Goal: Task Accomplishment & Management: Manage account settings

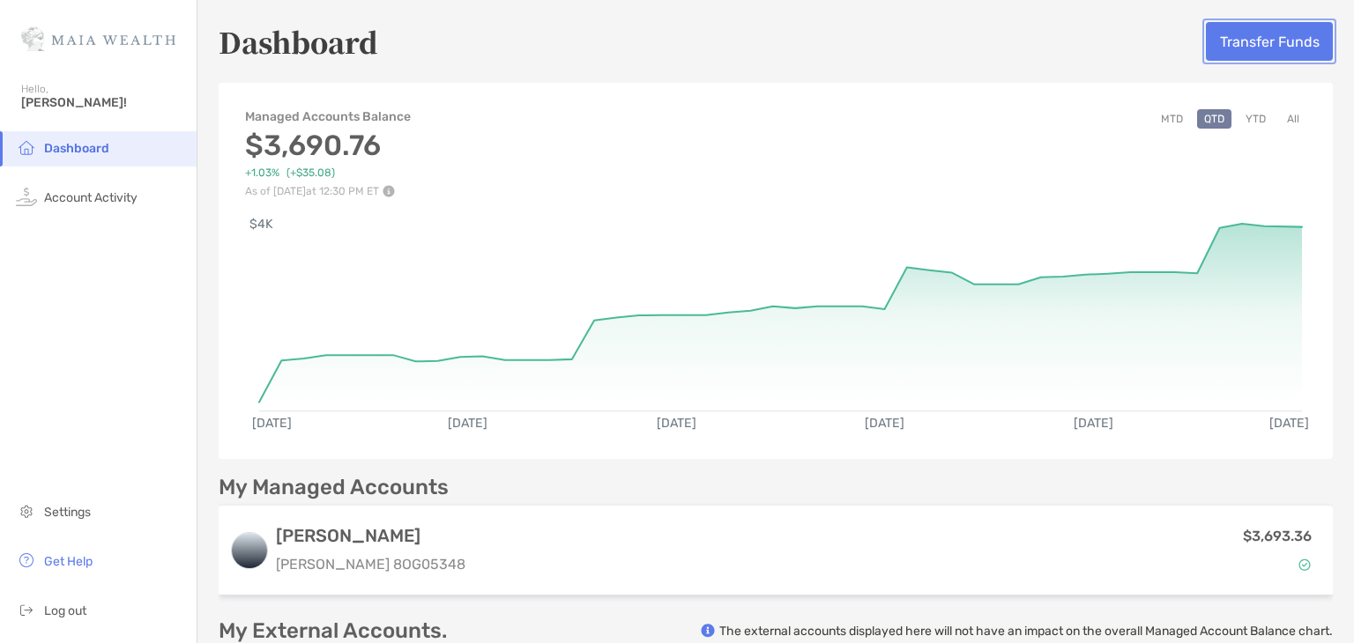
click at [1255, 43] on button "Transfer Funds" at bounding box center [1269, 41] width 127 height 39
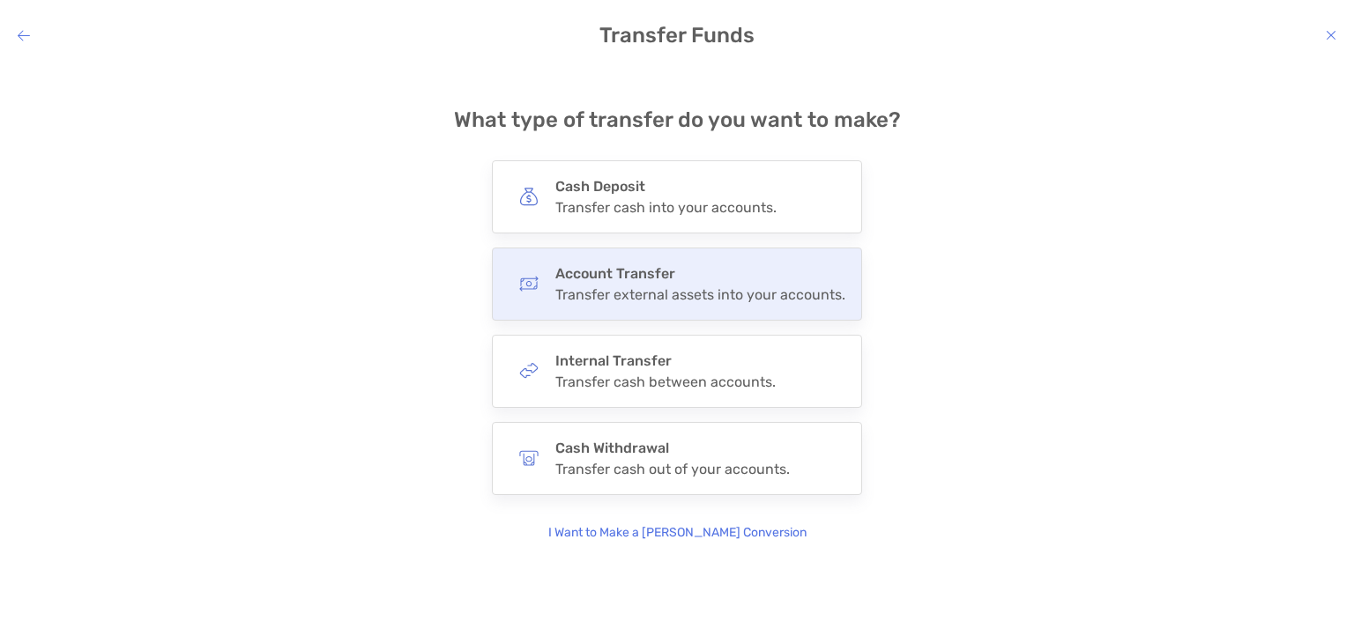
click at [725, 290] on div "Transfer external assets into your accounts." at bounding box center [700, 294] width 290 height 17
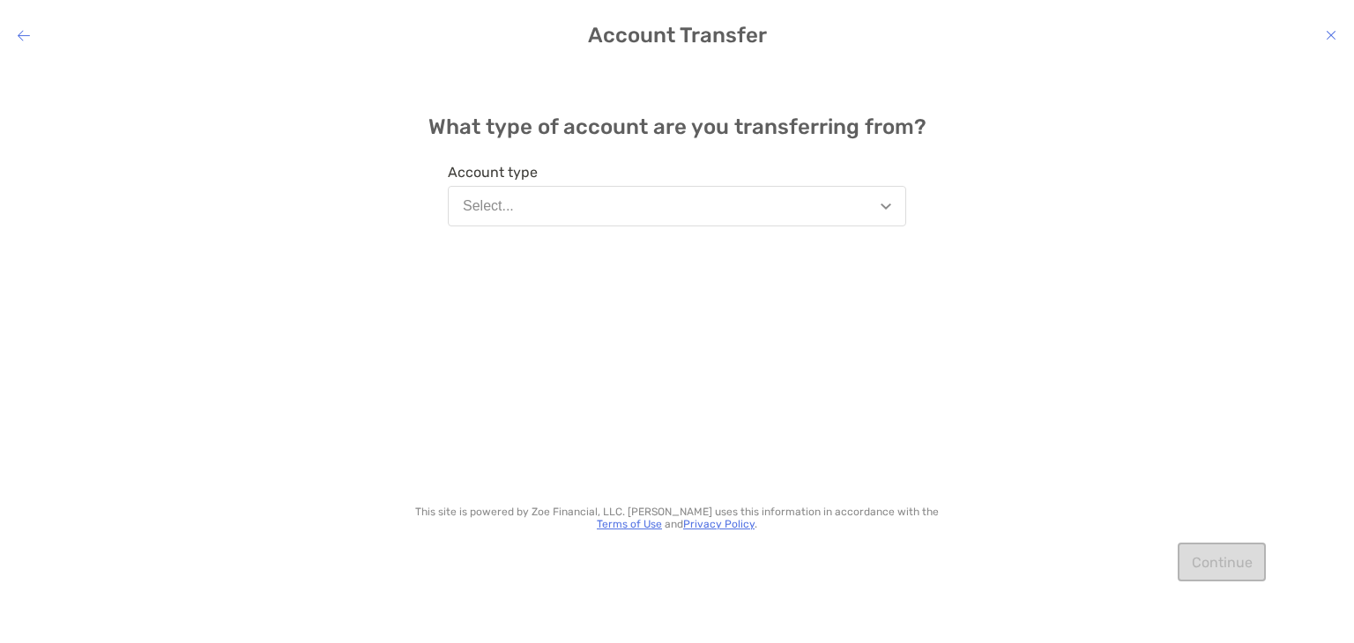
click at [886, 204] on img "modal" at bounding box center [886, 207] width 11 height 6
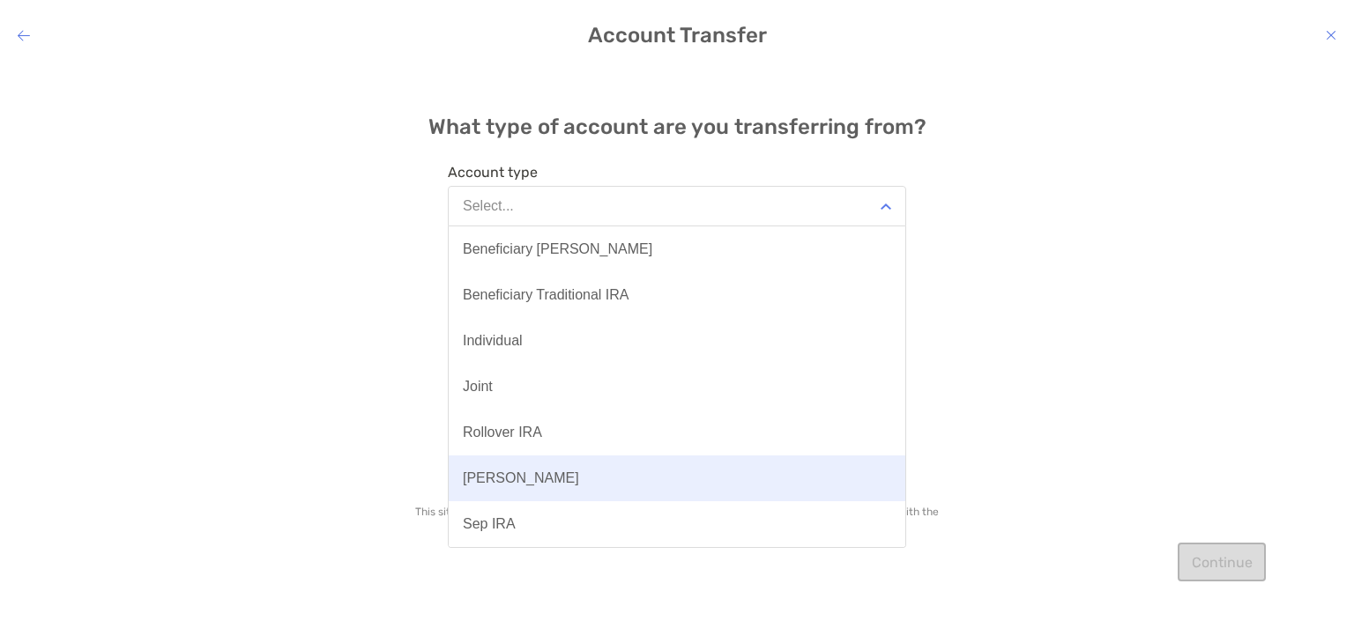
click at [581, 465] on button "[PERSON_NAME]" at bounding box center [677, 479] width 457 height 46
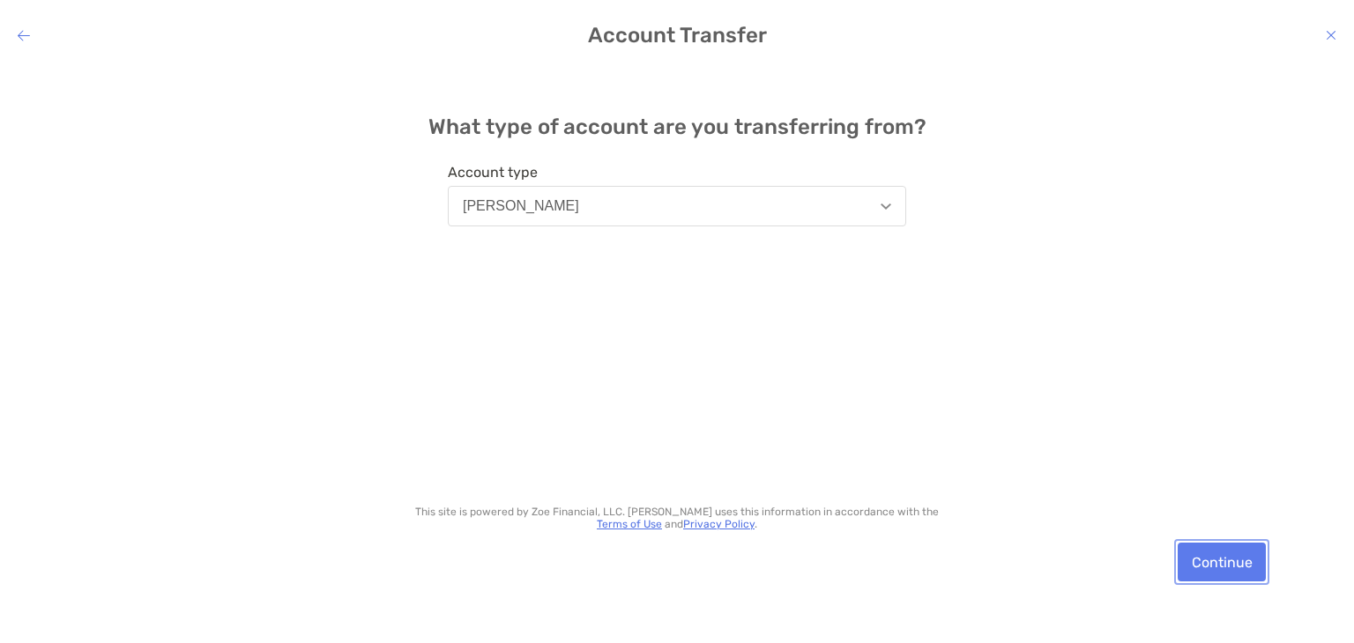
click at [1227, 569] on button "Continue" at bounding box center [1222, 562] width 88 height 39
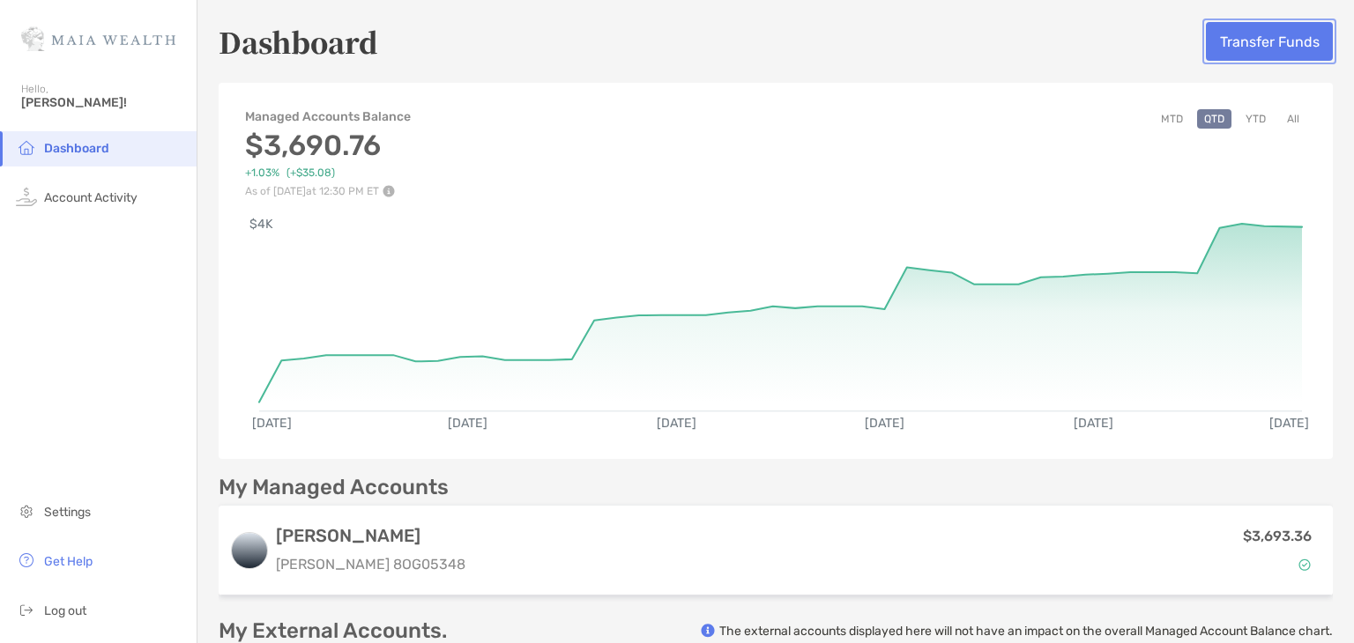
click at [1255, 41] on button "Transfer Funds" at bounding box center [1269, 41] width 127 height 39
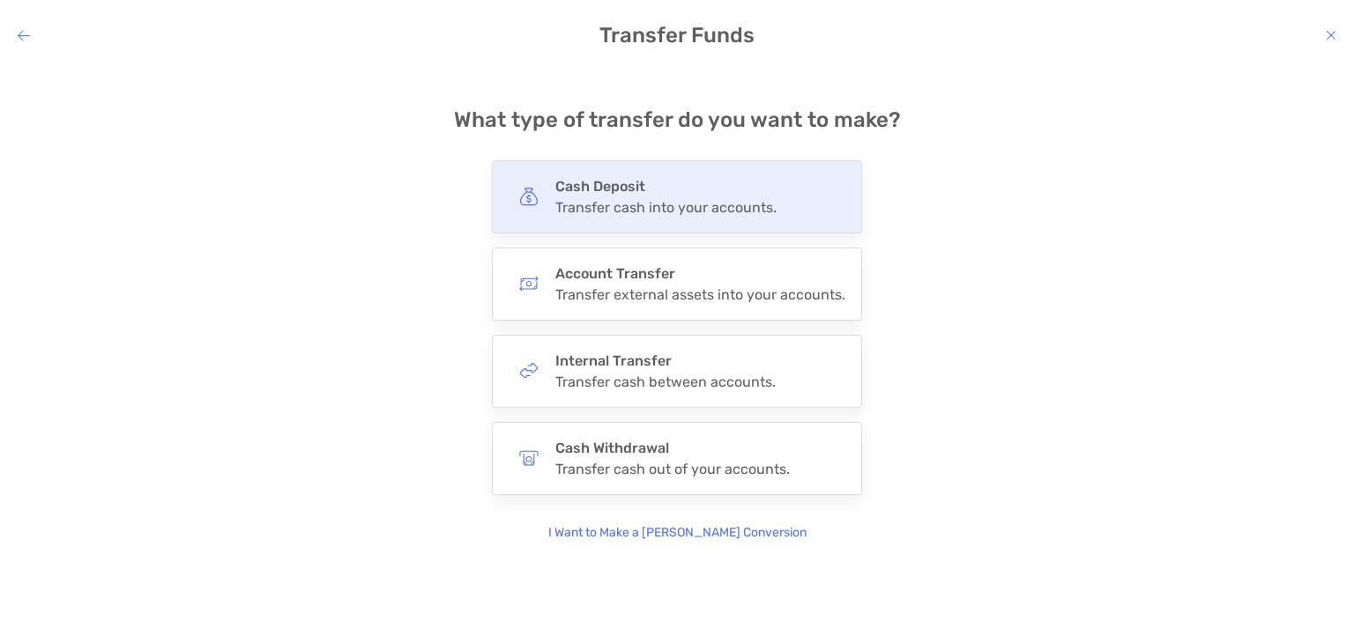
click at [671, 202] on div "Transfer cash into your accounts." at bounding box center [665, 207] width 221 height 17
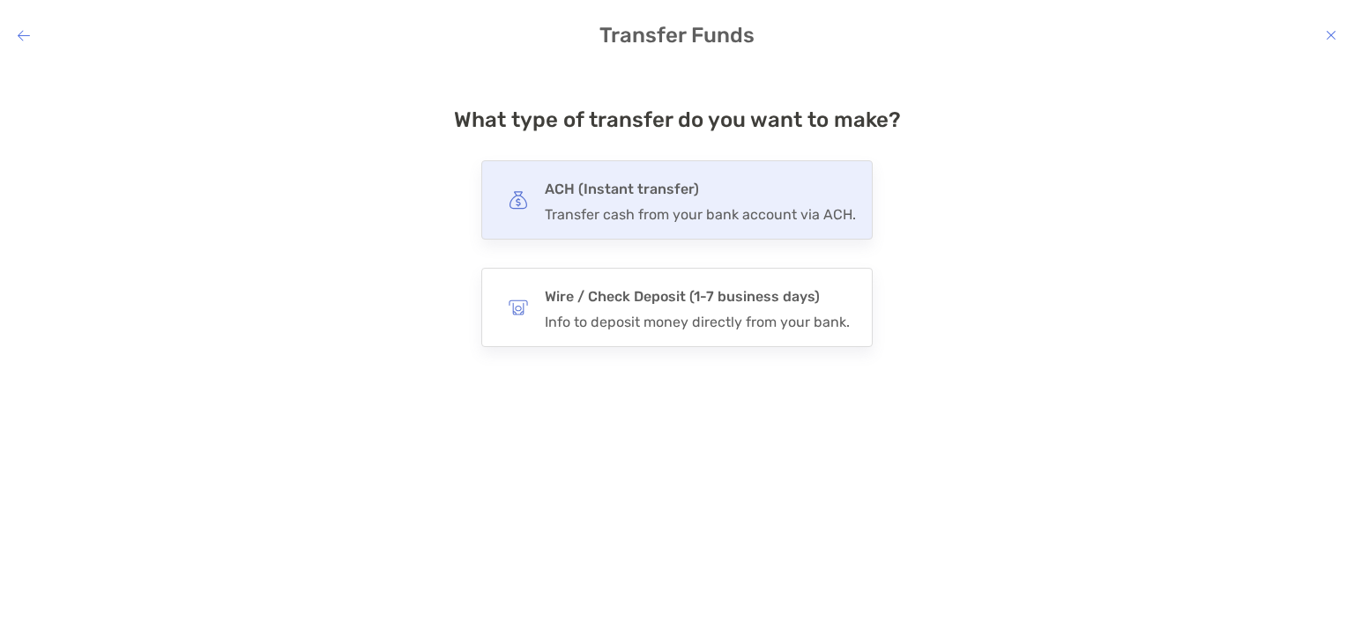
click at [710, 195] on h4 "ACH (Instant transfer)" at bounding box center [700, 189] width 311 height 25
click at [0, 0] on input "***" at bounding box center [0, 0] width 0 height 0
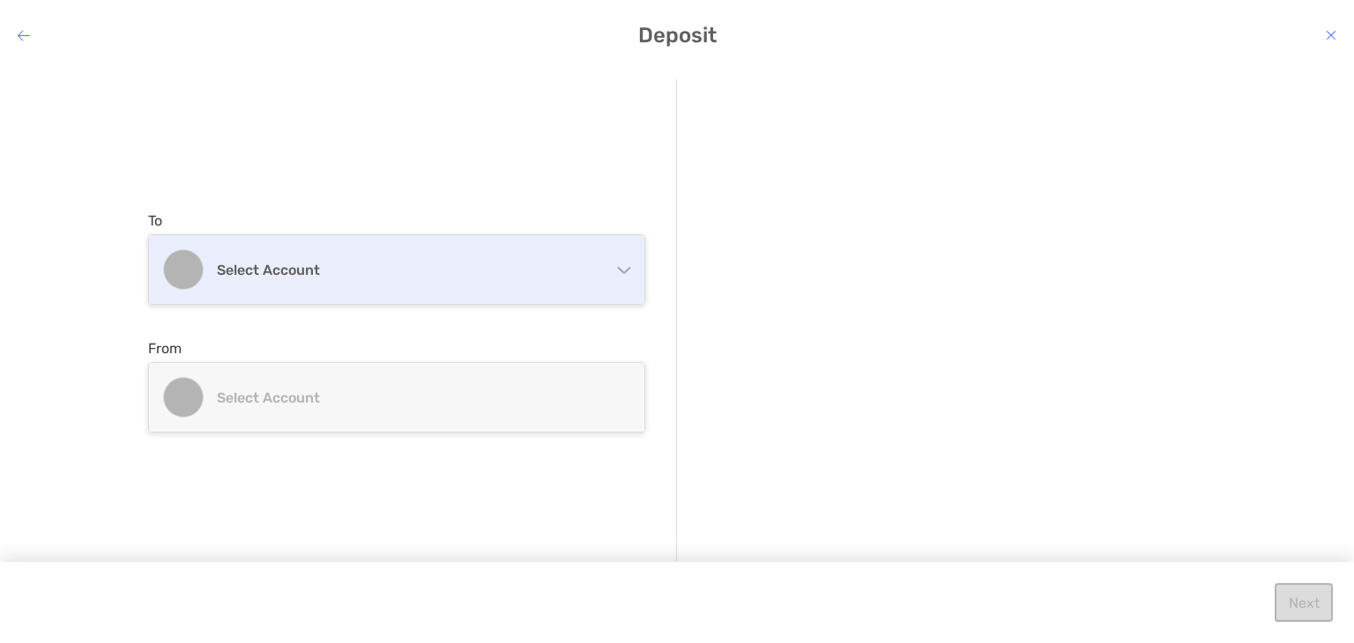
click at [630, 266] on div "Select account" at bounding box center [396, 269] width 495 height 69
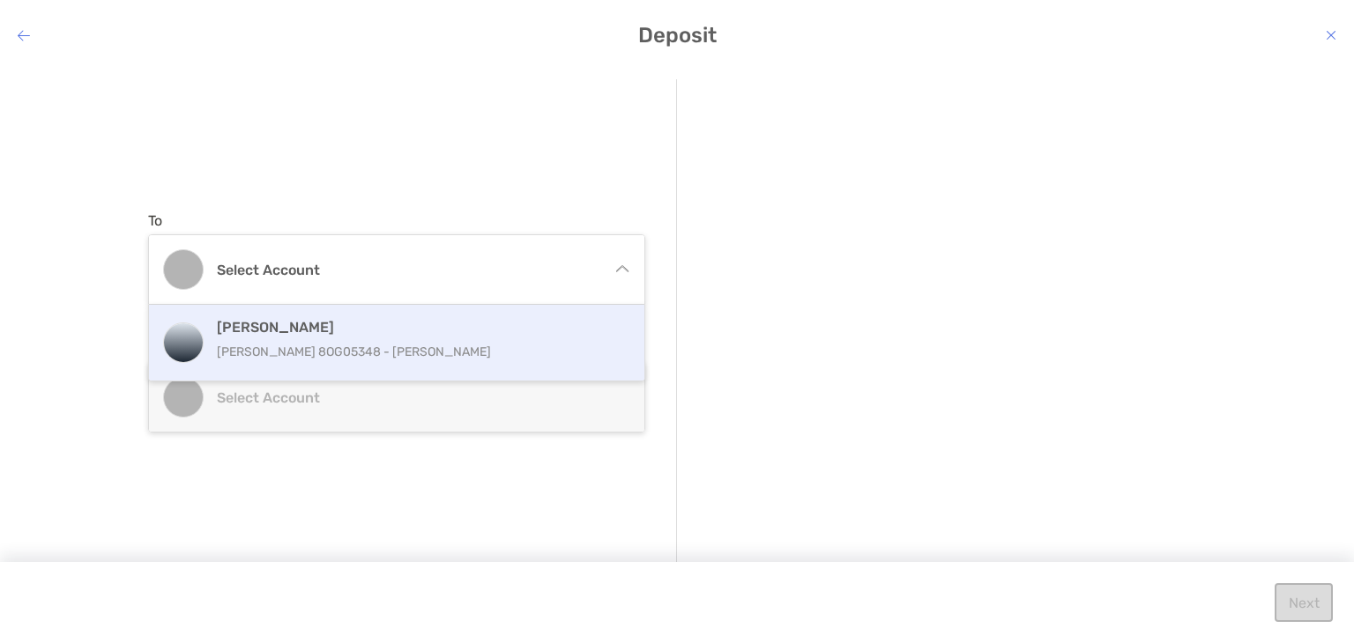
click at [543, 323] on h4 "[PERSON_NAME]" at bounding box center [416, 327] width 398 height 17
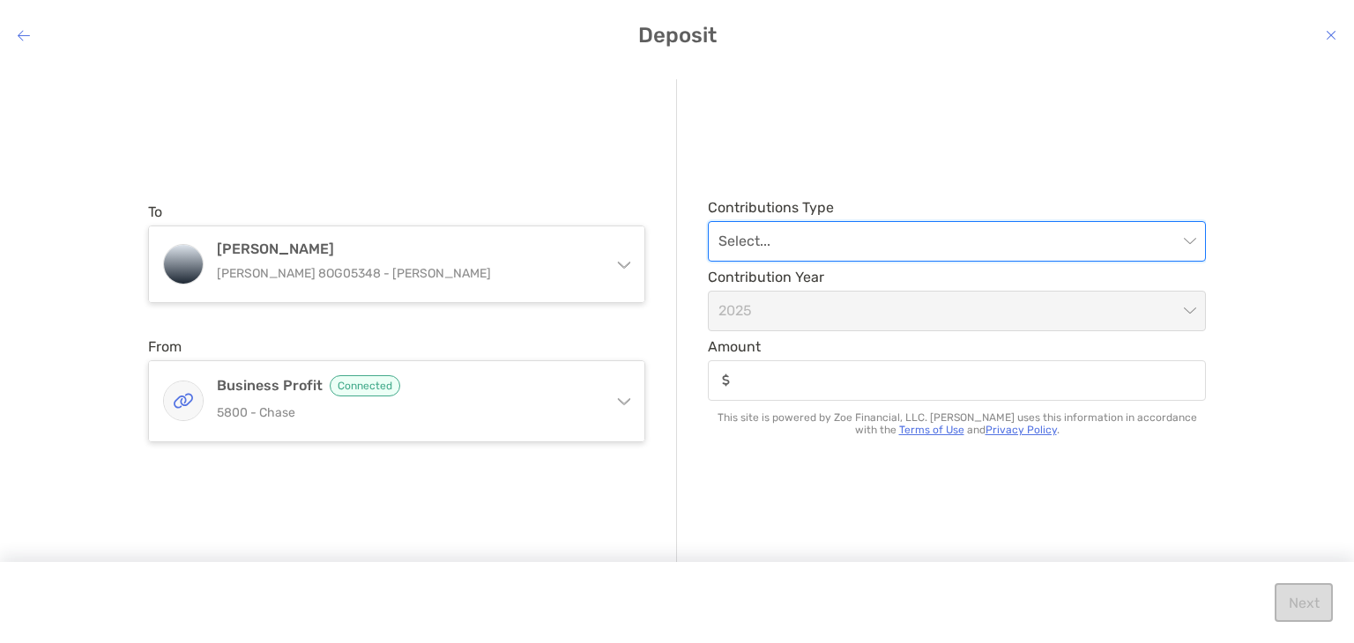
click at [770, 234] on input "modal" at bounding box center [947, 241] width 459 height 39
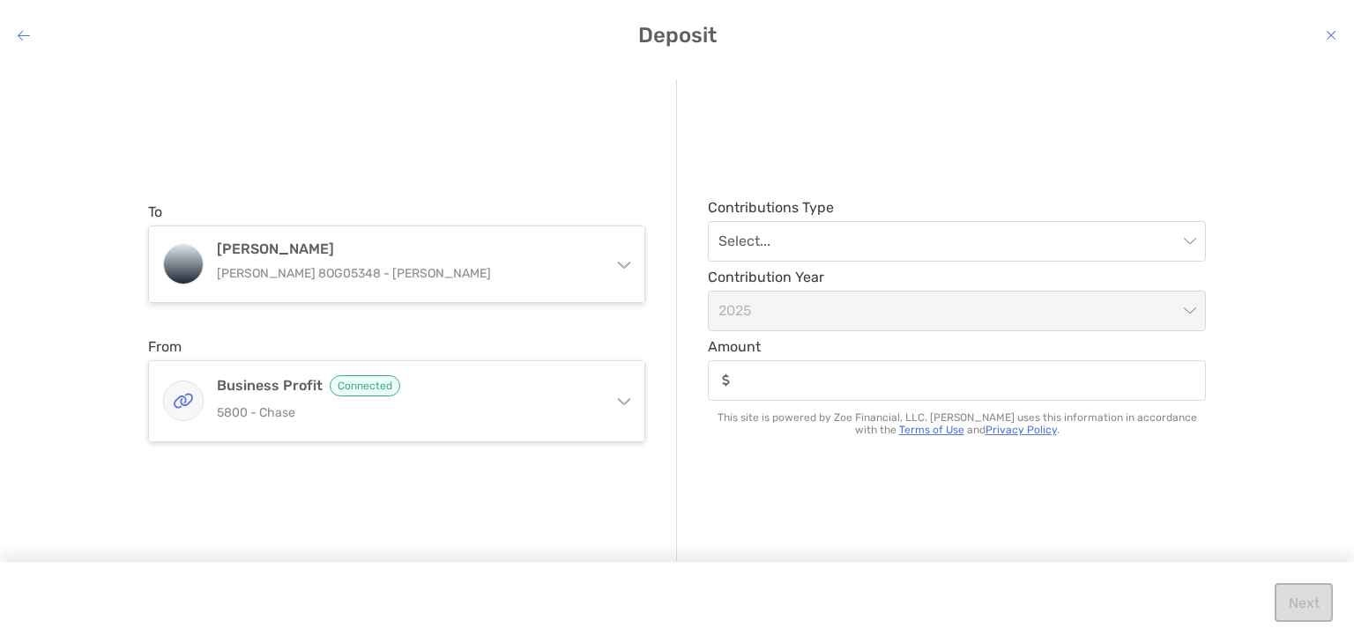
click at [901, 153] on div "Contributions Type Select... Contribution Year [DATE] Amount This site is power…" at bounding box center [941, 322] width 529 height 487
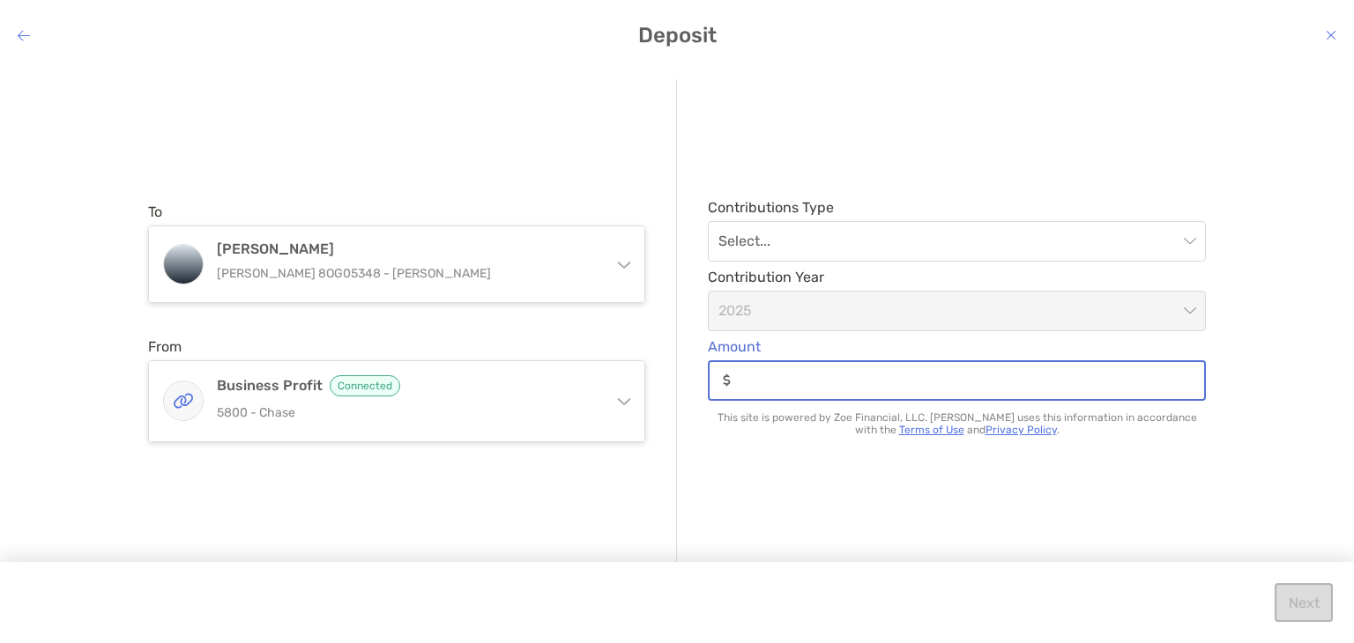
click at [751, 374] on input "Amount" at bounding box center [971, 380] width 466 height 15
type input "********"
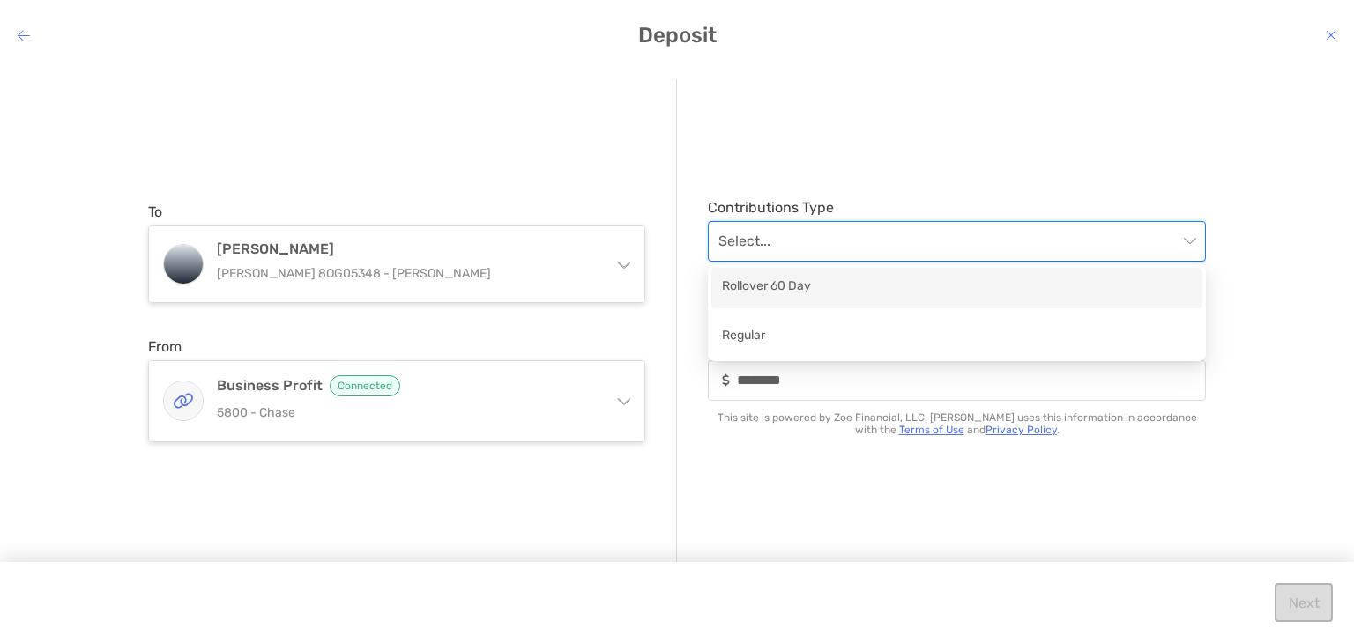
click at [928, 242] on input "modal" at bounding box center [947, 241] width 459 height 39
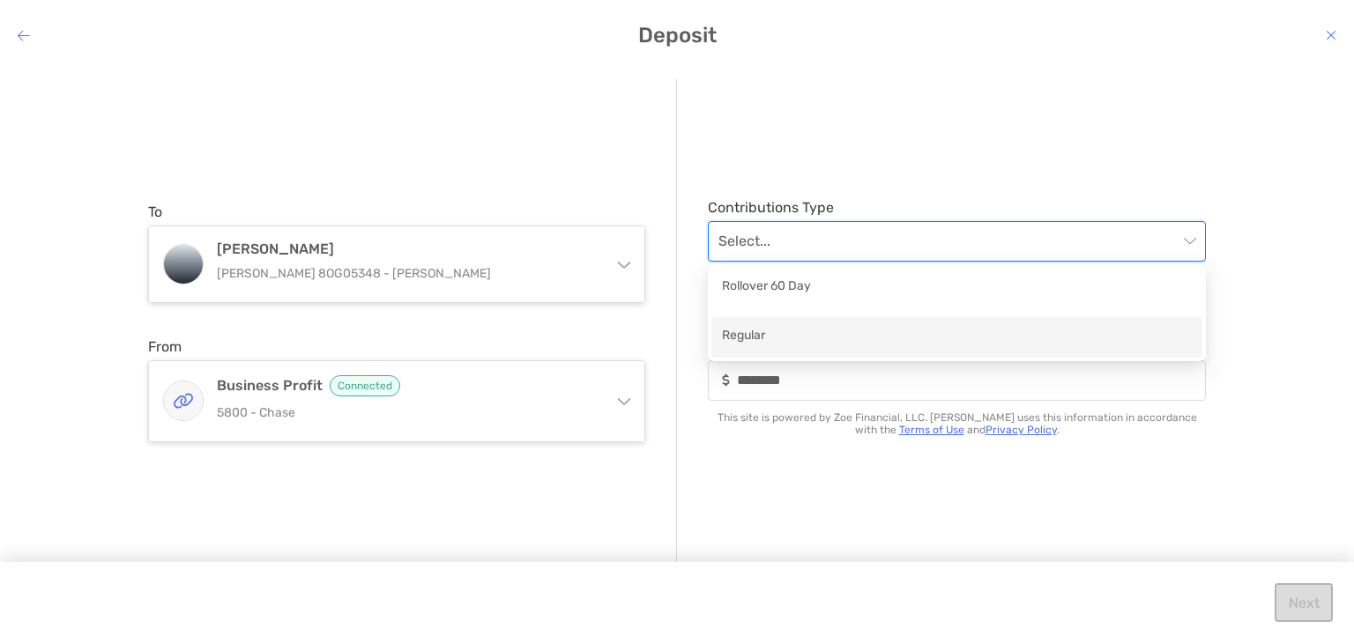
click at [922, 350] on div "Regular" at bounding box center [956, 337] width 491 height 41
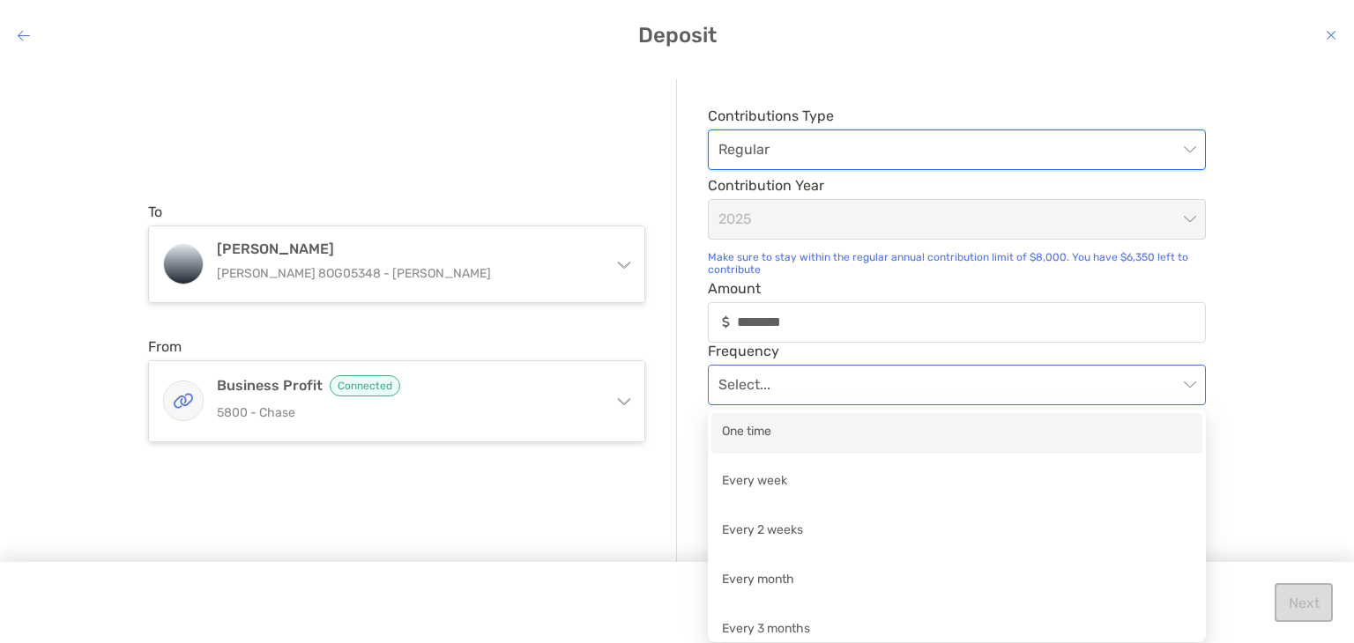
click at [1193, 388] on span "modal" at bounding box center [956, 385] width 477 height 39
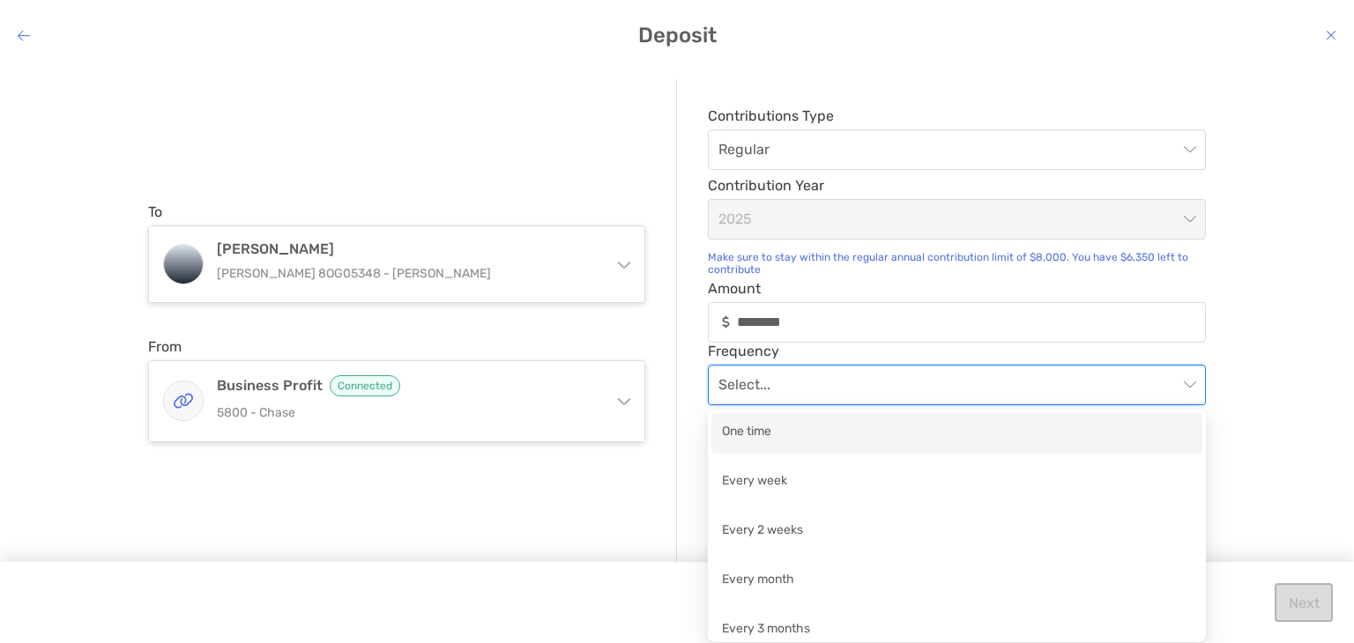
click at [1028, 433] on div "One time" at bounding box center [957, 433] width 470 height 22
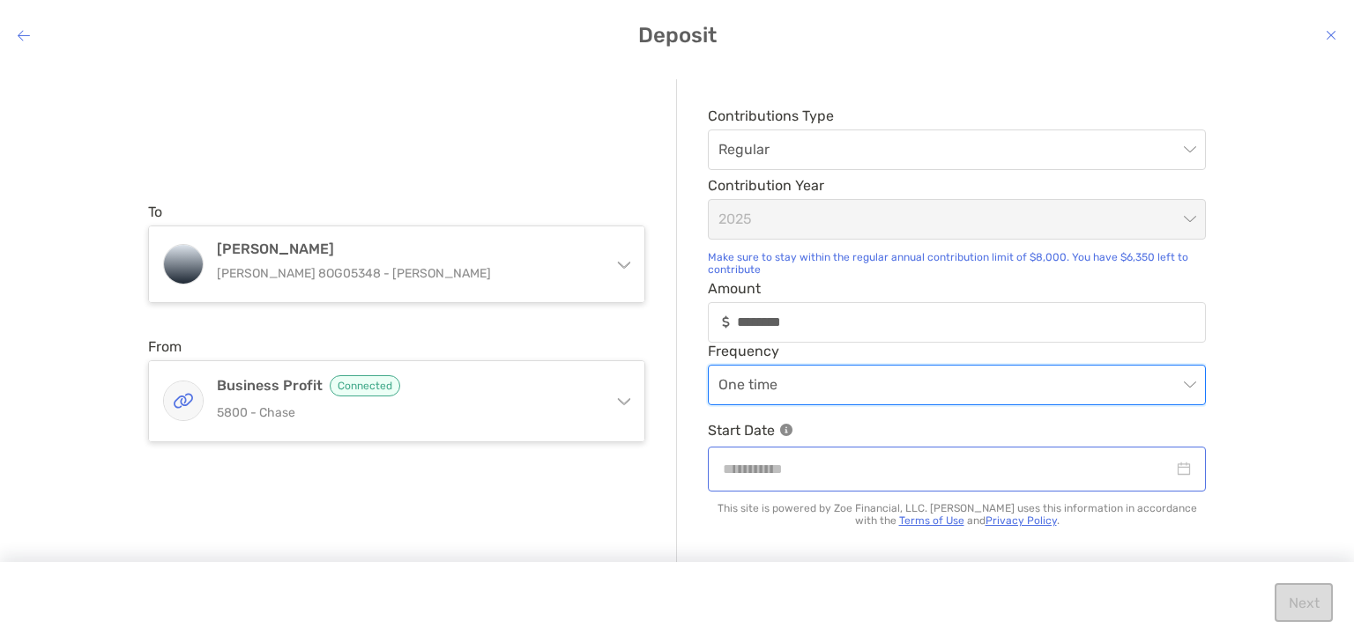
click at [1179, 467] on div "modal" at bounding box center [957, 469] width 468 height 22
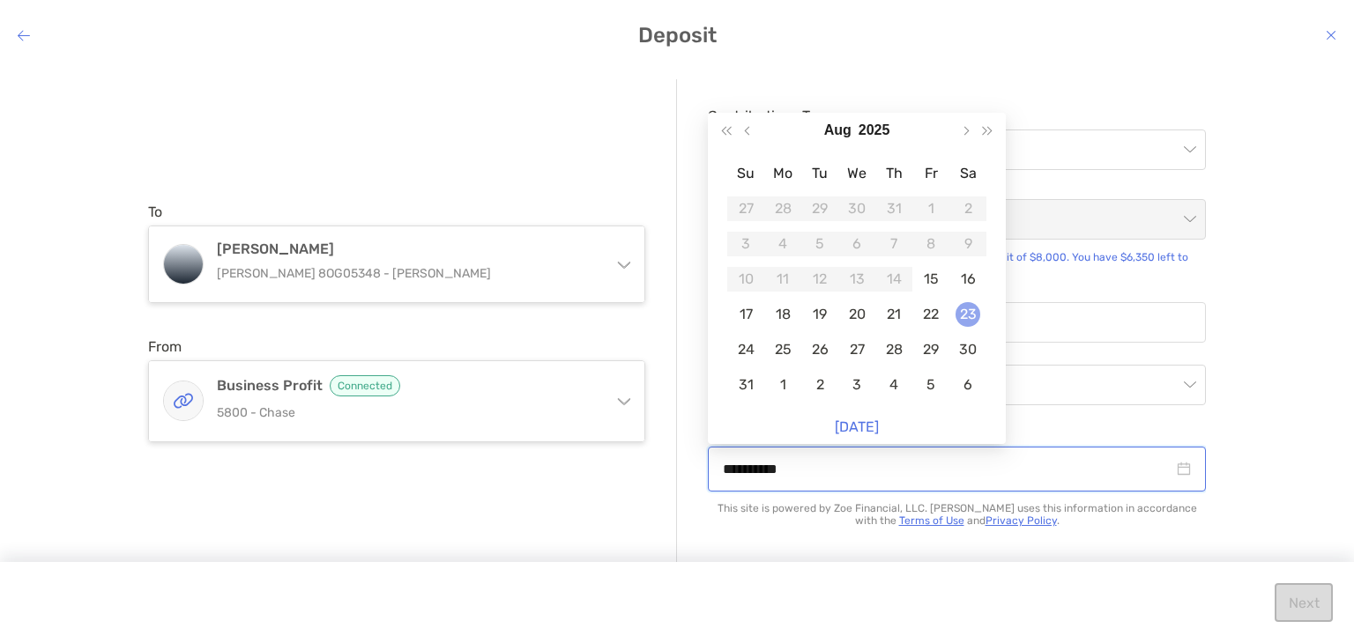
drag, startPoint x: 1179, startPoint y: 467, endPoint x: 966, endPoint y: 328, distance: 254.0
click at [966, 328] on body "Hello, [PERSON_NAME]! Dashboard Account Activity Settings Get Help Log out Dash…" at bounding box center [677, 321] width 1354 height 643
type input "**********"
click at [930, 283] on div "15" at bounding box center [930, 279] width 25 height 25
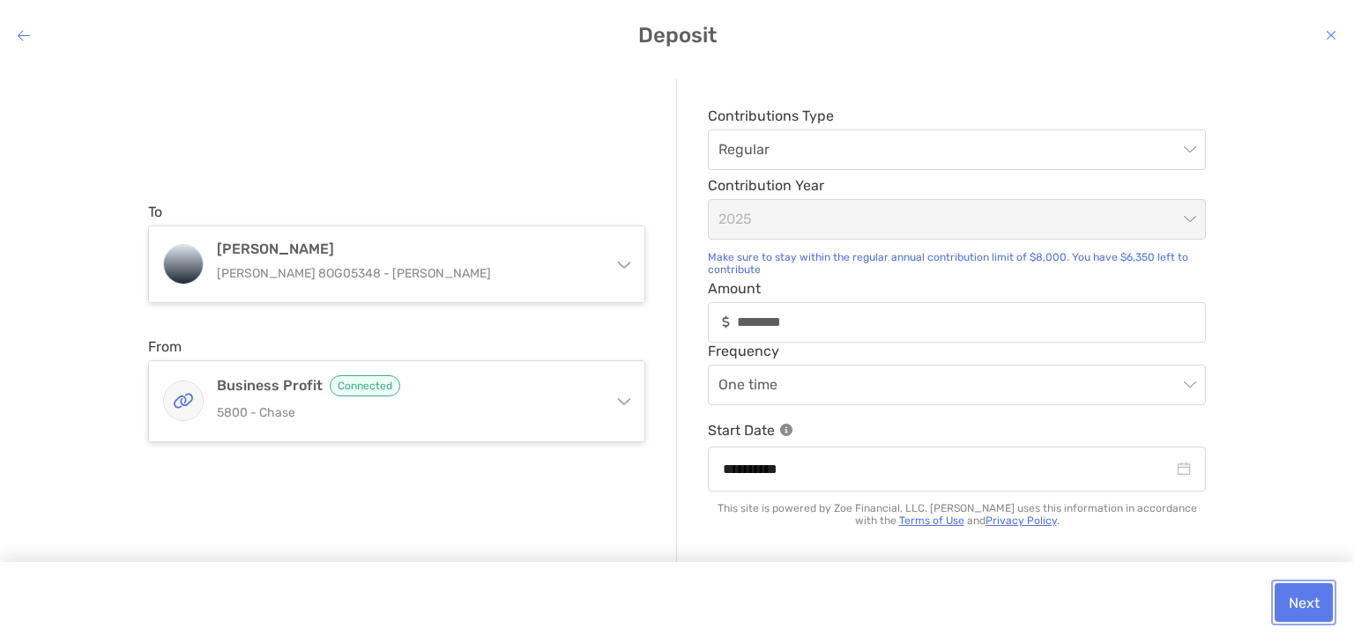
click at [1300, 594] on button "Next" at bounding box center [1304, 603] width 58 height 39
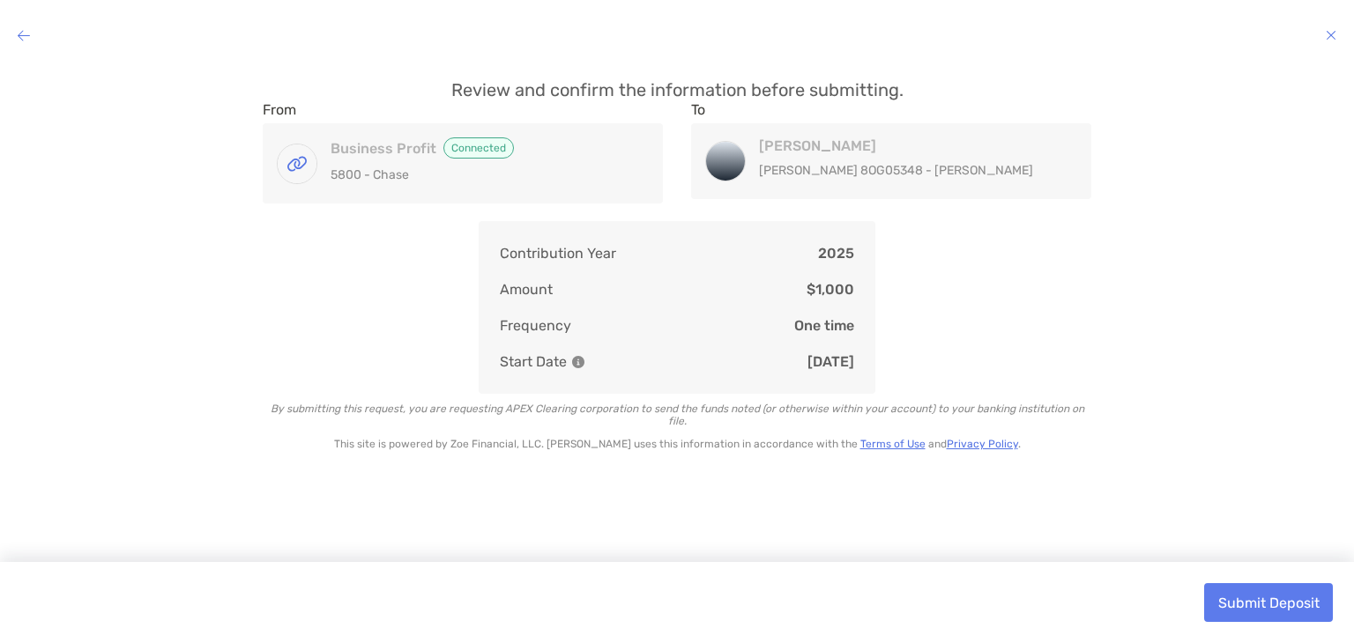
click at [26, 30] on icon "modal" at bounding box center [24, 35] width 12 height 14
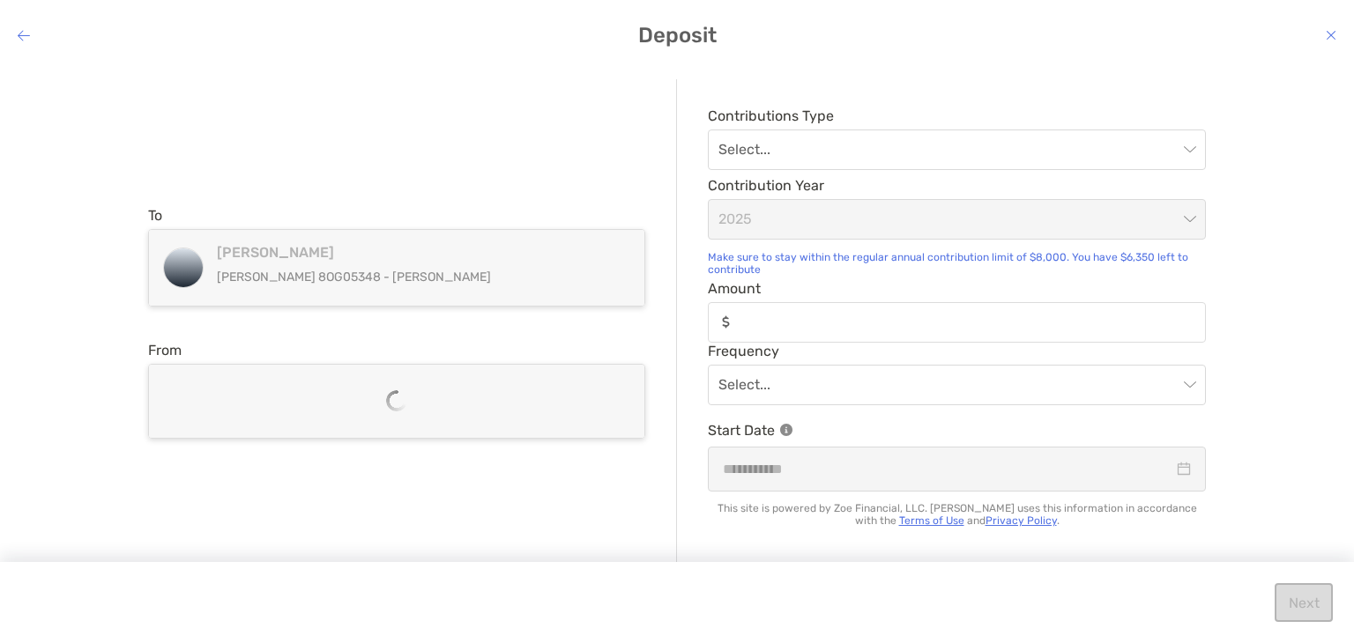
click at [26, 30] on icon "modal" at bounding box center [24, 35] width 12 height 14
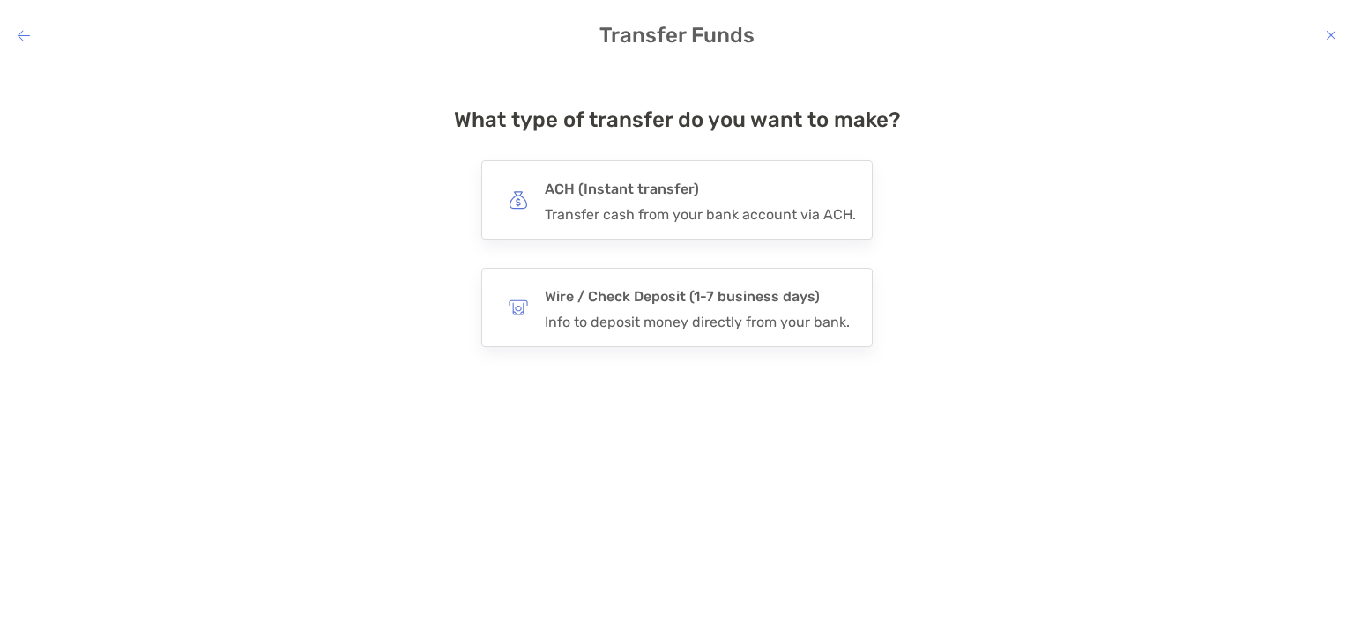
click at [26, 30] on icon "modal" at bounding box center [24, 35] width 12 height 14
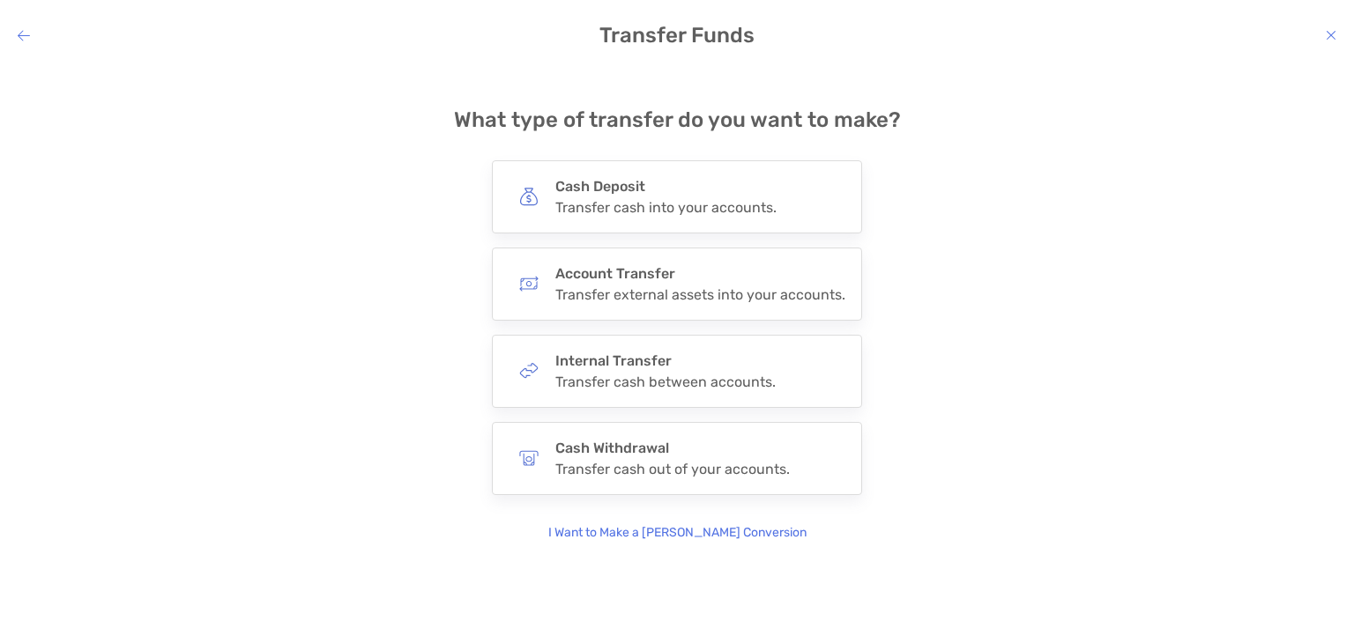
click at [26, 30] on icon "modal" at bounding box center [24, 35] width 12 height 14
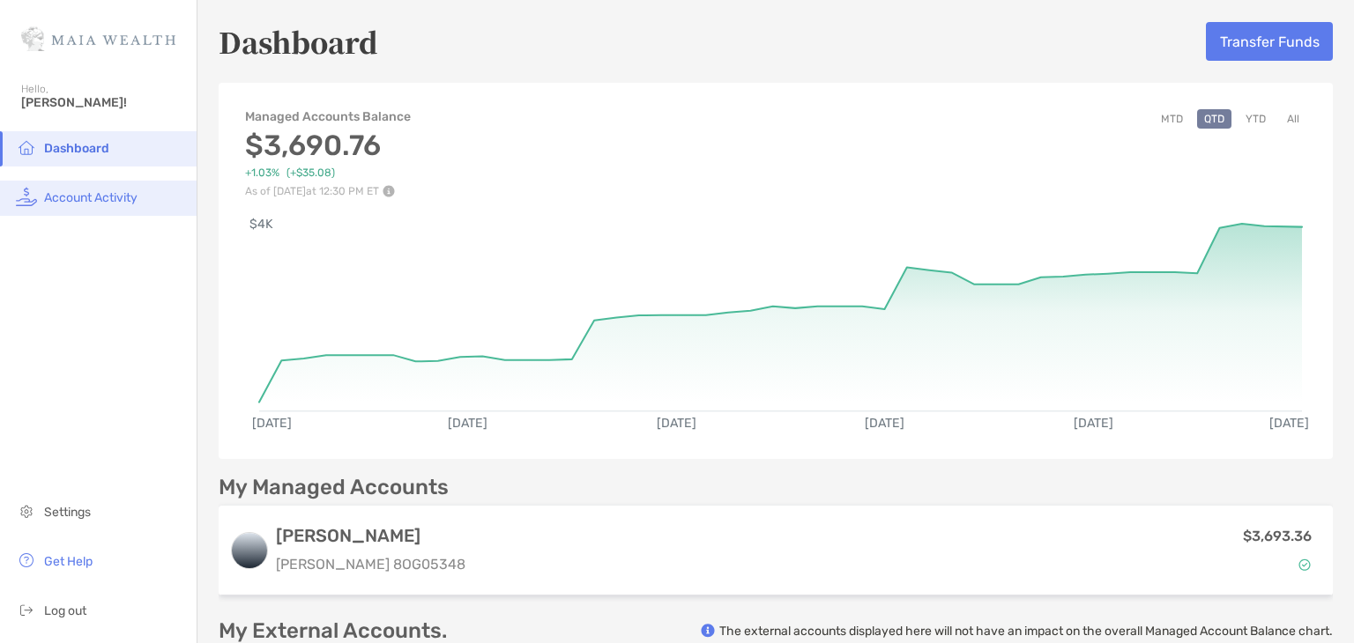
click at [95, 195] on span "Account Activity" at bounding box center [90, 197] width 93 height 15
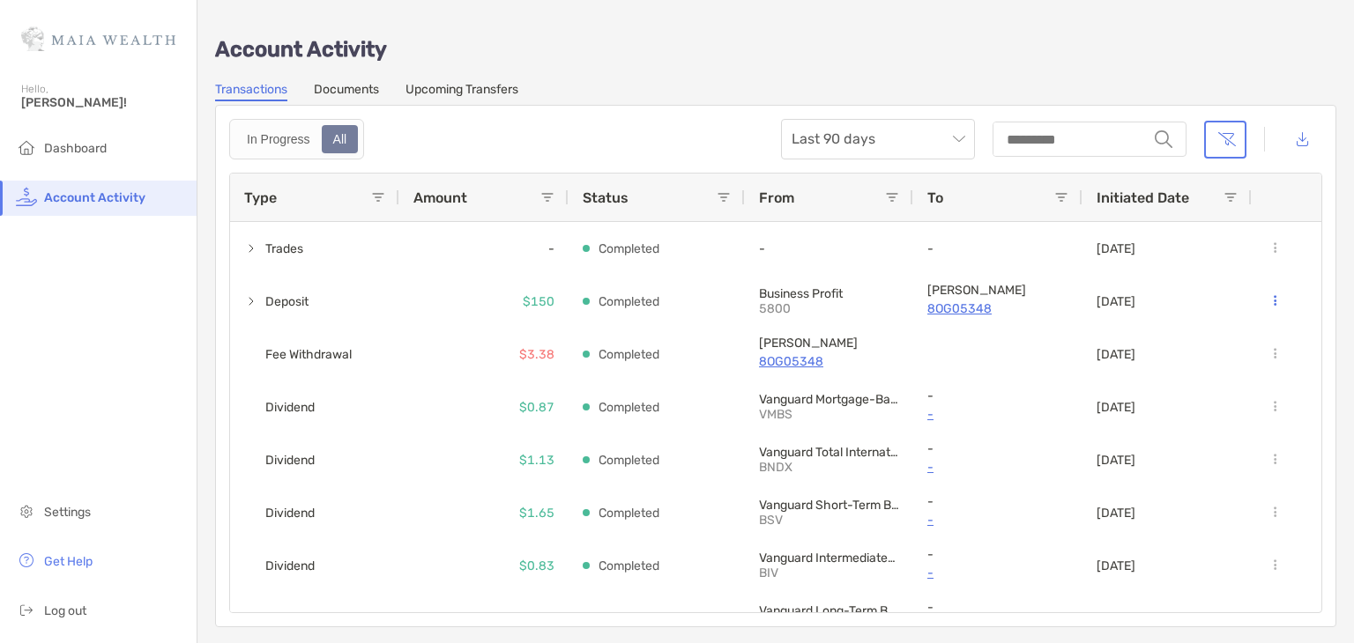
click at [483, 82] on link "Upcoming Transfers" at bounding box center [461, 91] width 113 height 19
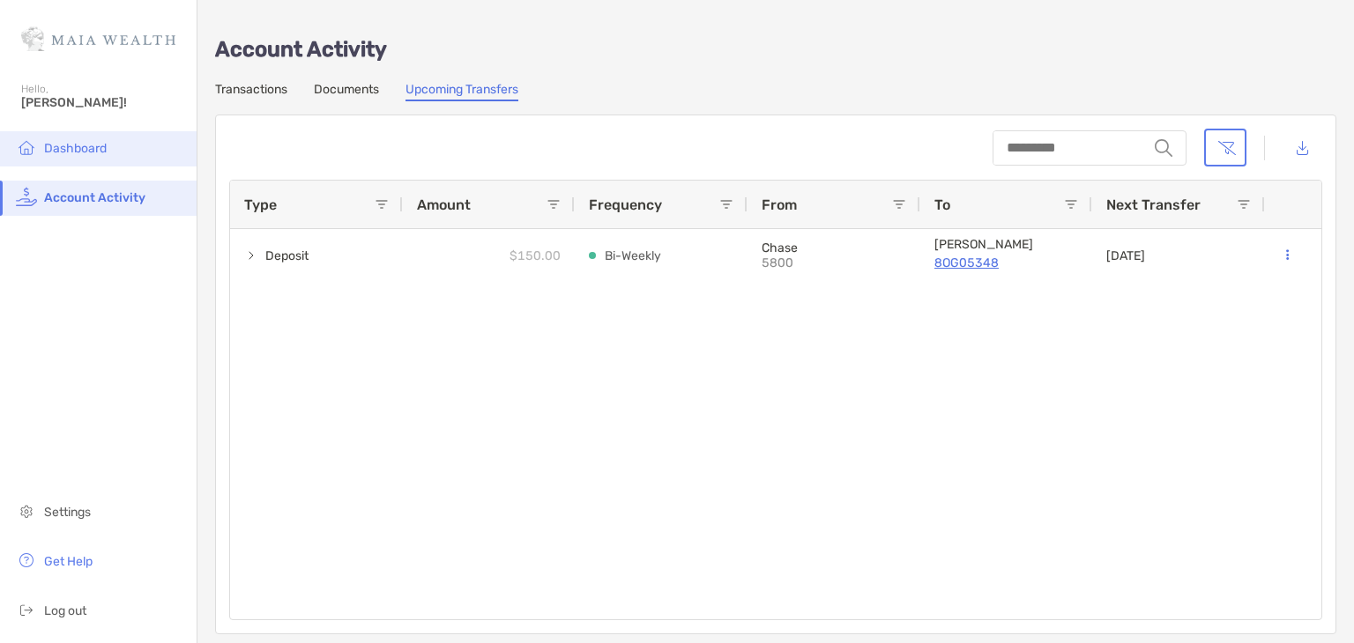
click at [75, 142] on span "Dashboard" at bounding box center [75, 148] width 63 height 15
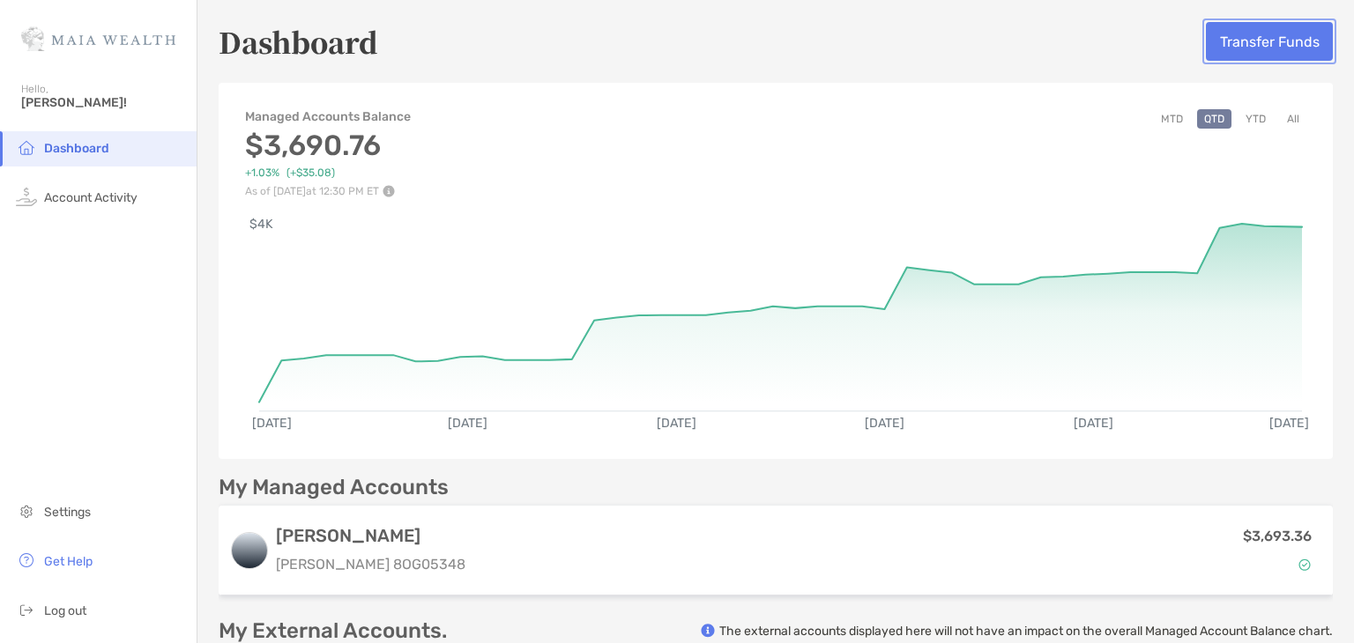
click at [1247, 45] on button "Transfer Funds" at bounding box center [1269, 41] width 127 height 39
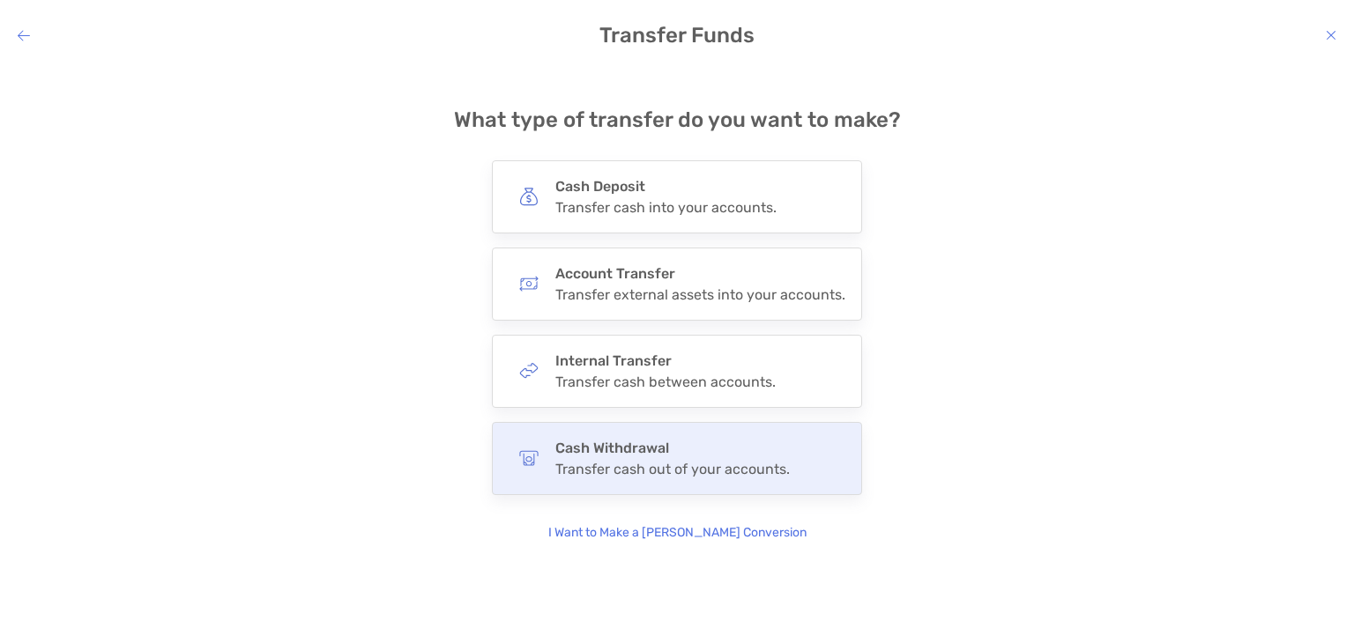
click at [712, 458] on div "Cash Withdrawal Transfer cash out of your accounts." at bounding box center [672, 459] width 234 height 38
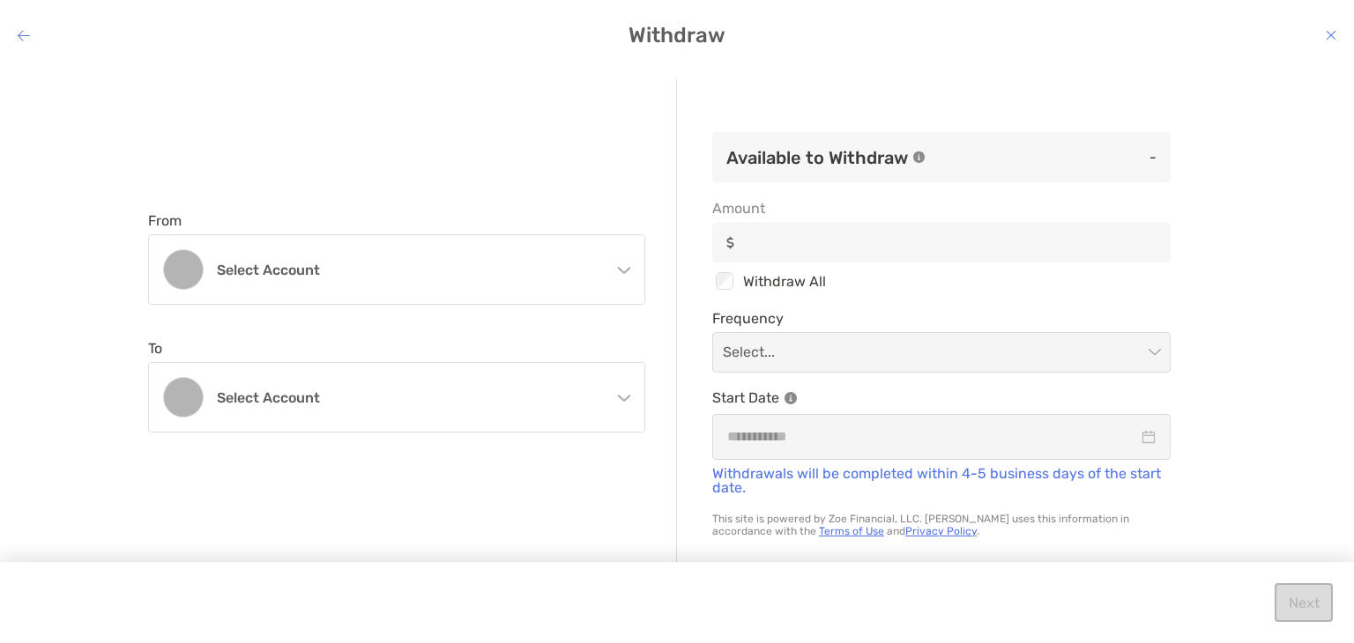
click at [623, 264] on icon "modal" at bounding box center [623, 267] width 14 height 14
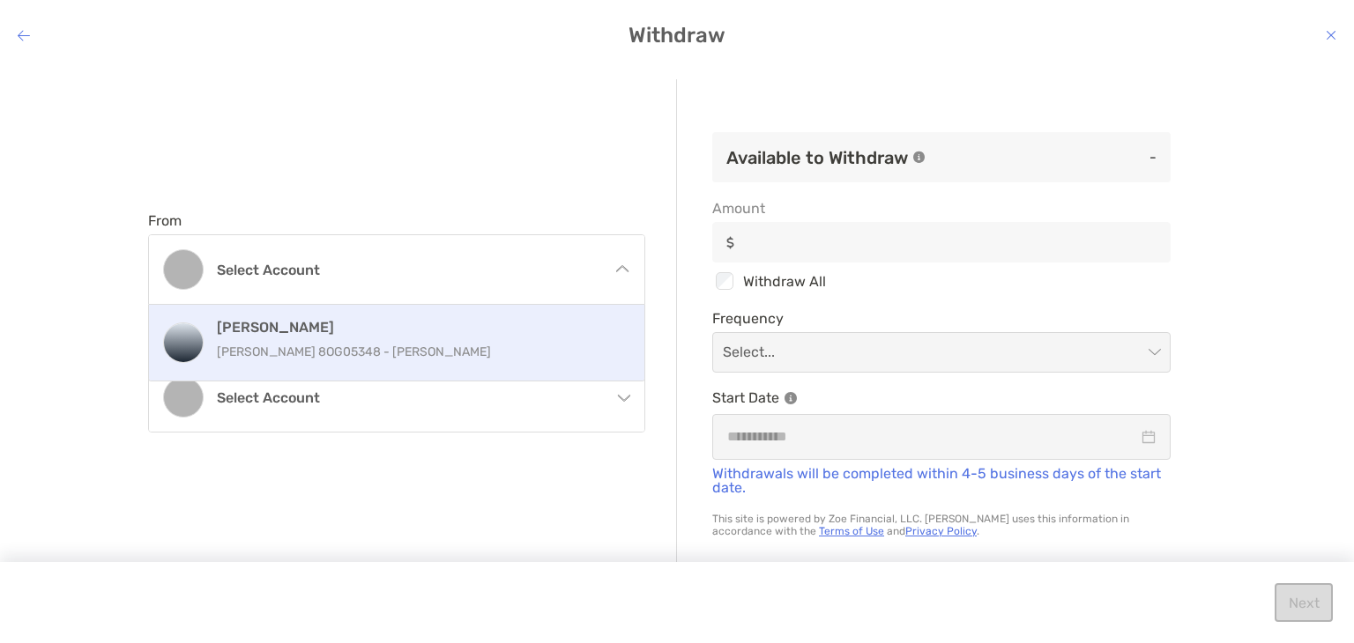
click at [554, 343] on p "[PERSON_NAME] 8OG05348 - [PERSON_NAME]" at bounding box center [416, 352] width 398 height 22
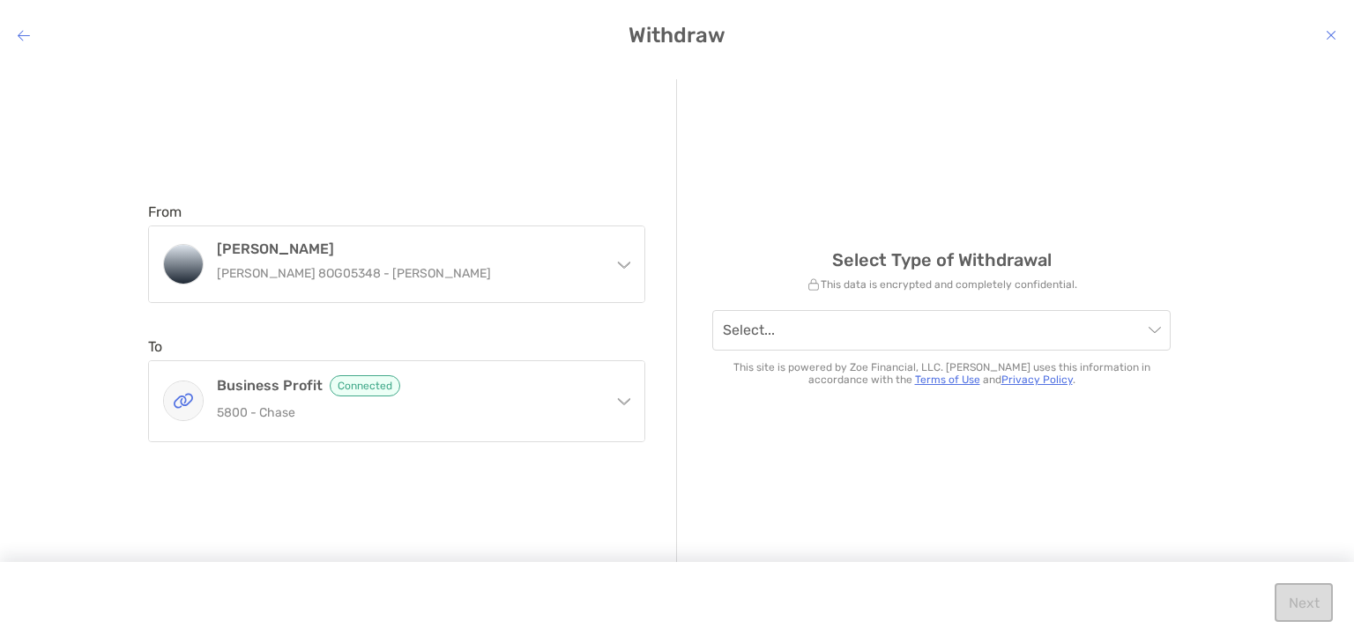
click at [624, 396] on icon "modal" at bounding box center [623, 398] width 14 height 14
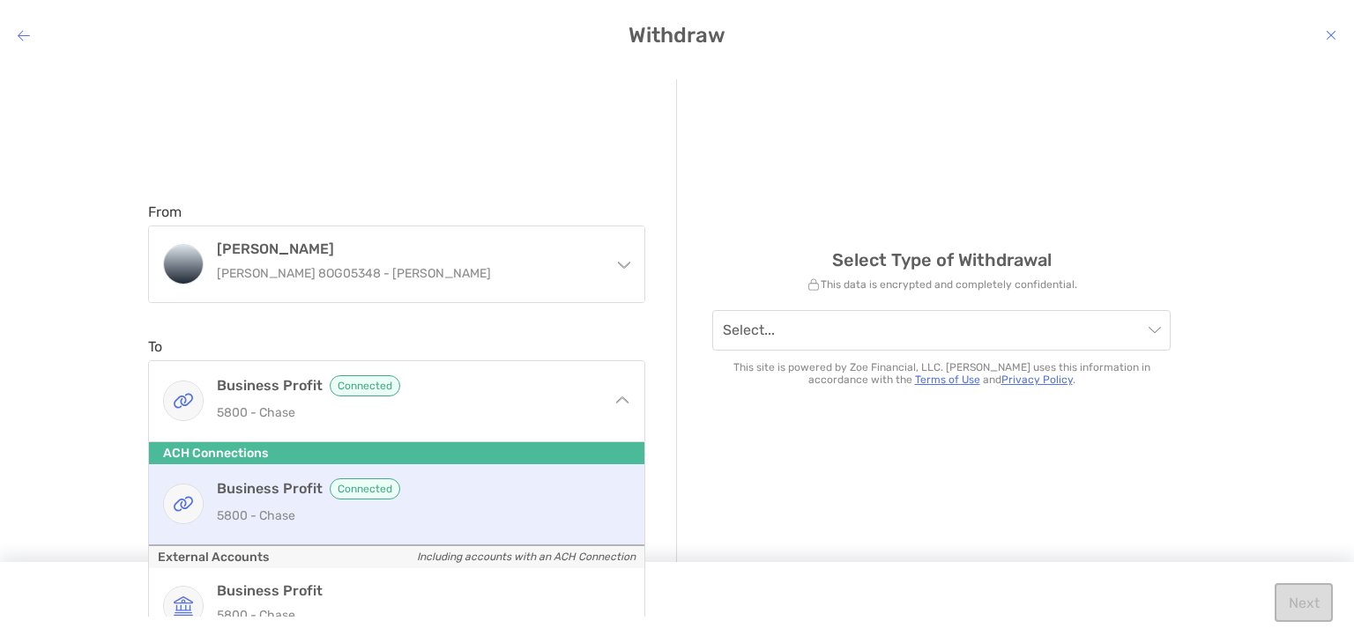
click at [538, 487] on h4 "Business Profit Connected" at bounding box center [416, 489] width 398 height 21
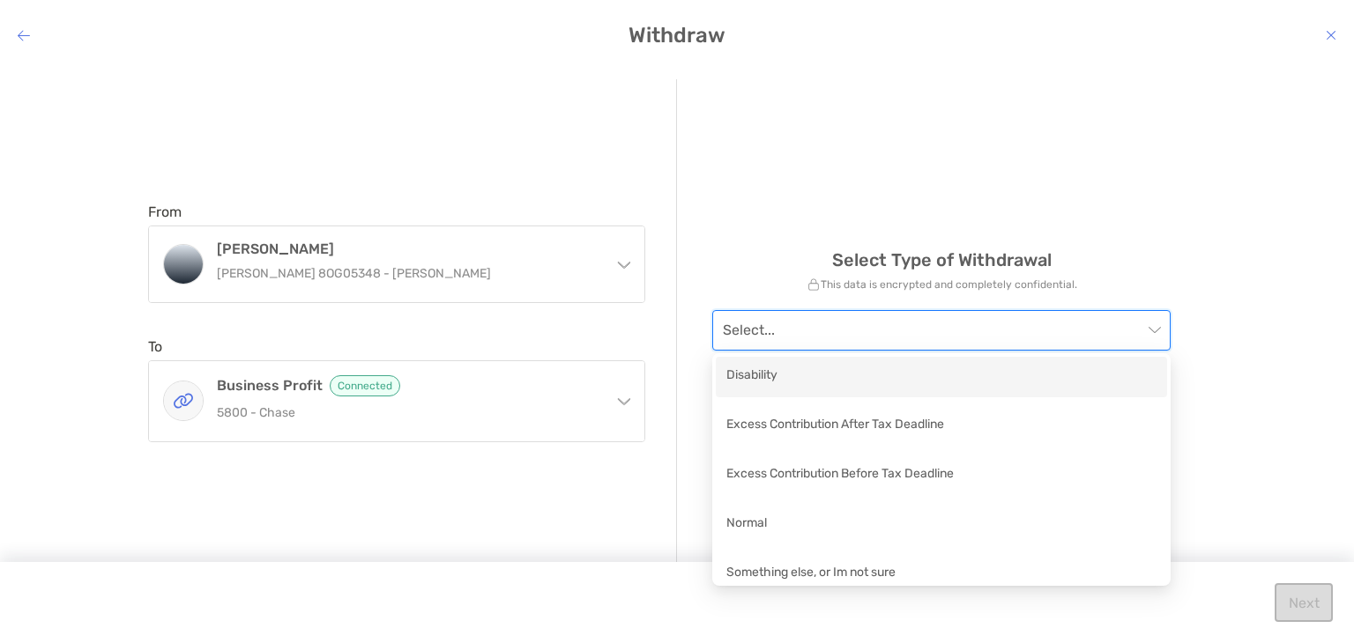
click at [851, 330] on input "modal" at bounding box center [933, 330] width 420 height 39
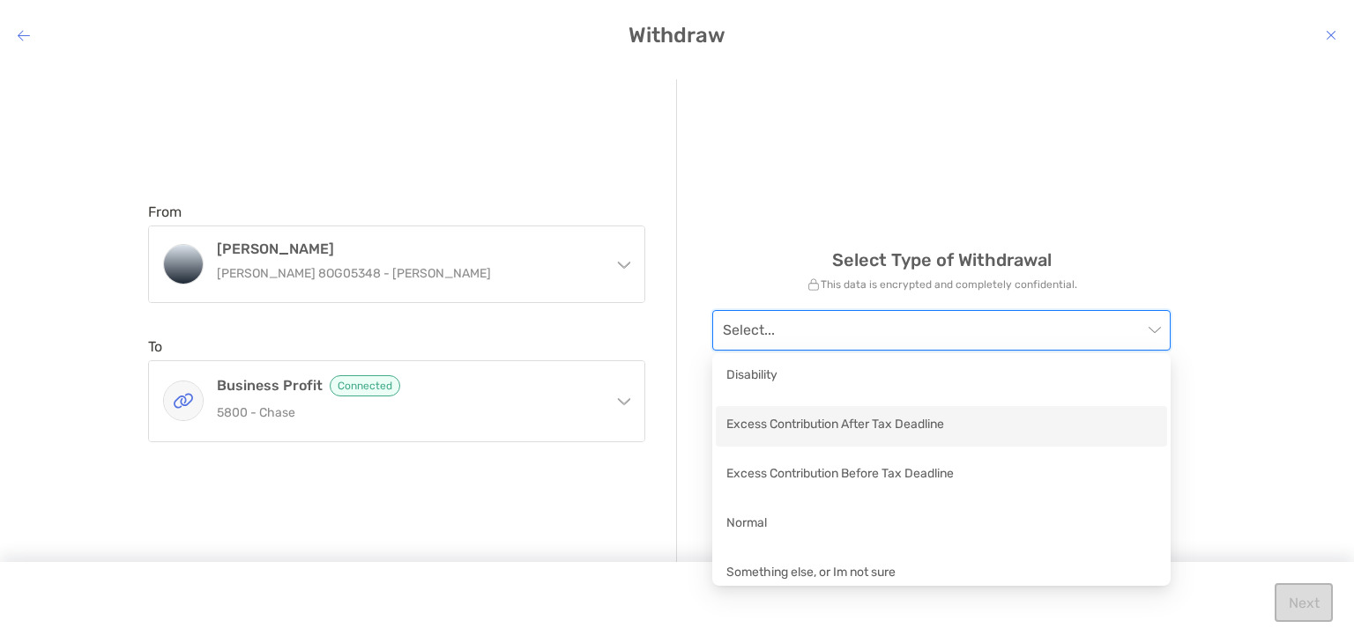
scroll to position [12, 0]
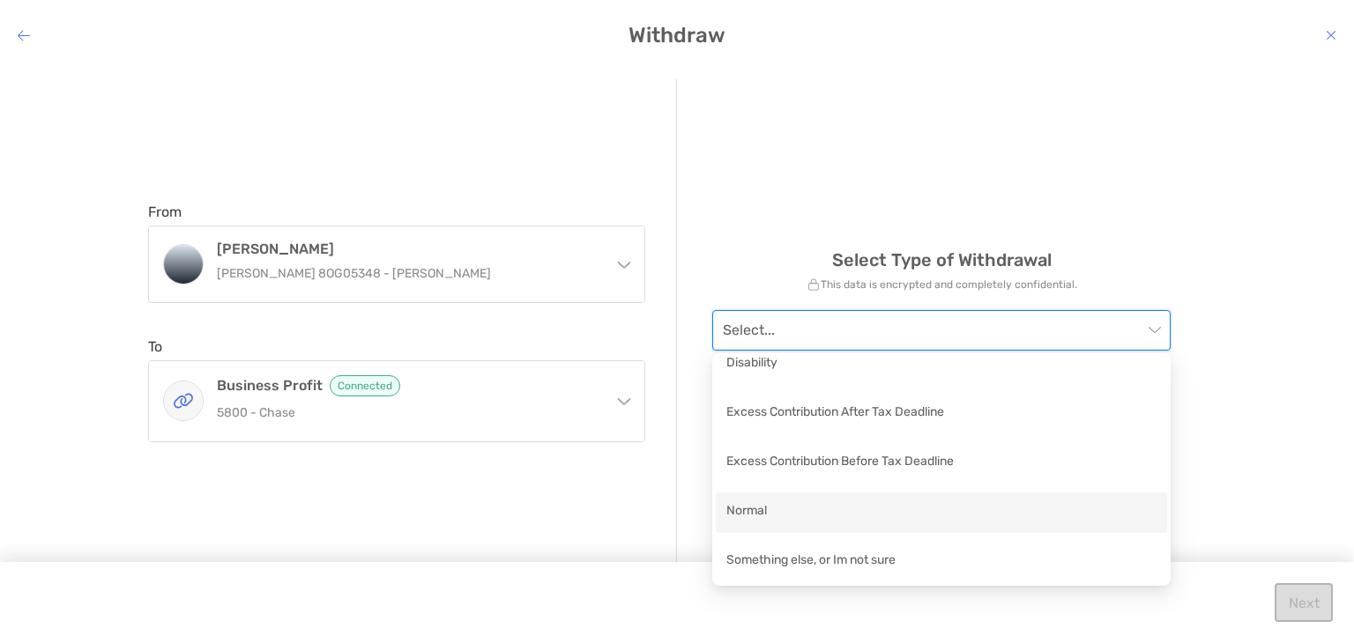
click at [878, 509] on div "Normal" at bounding box center [941, 513] width 430 height 22
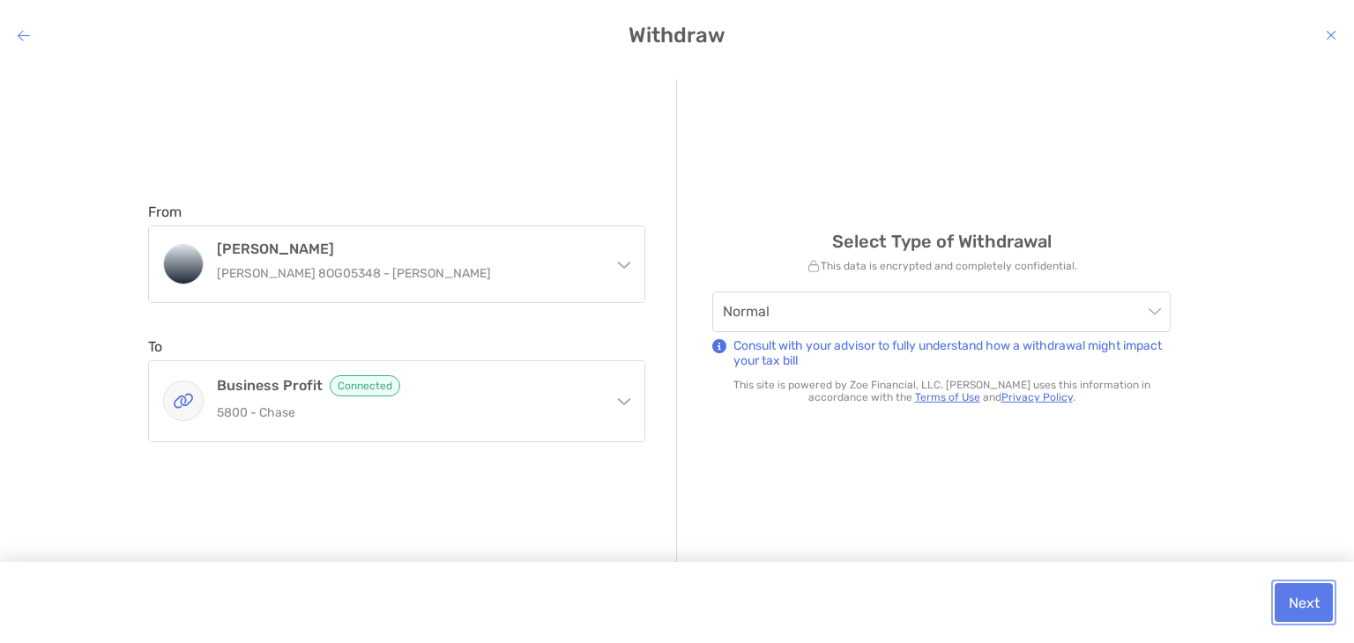
click at [1311, 599] on button "Next" at bounding box center [1304, 603] width 58 height 39
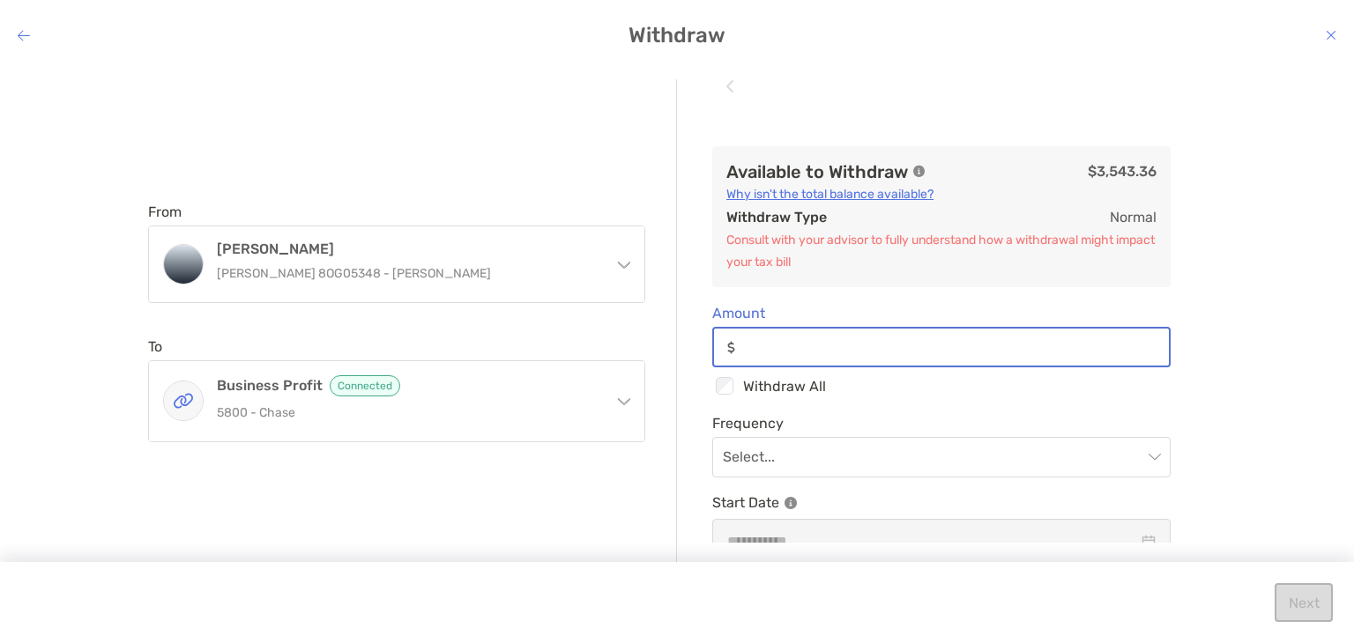
click at [774, 345] on input "Amount" at bounding box center [955, 347] width 427 height 15
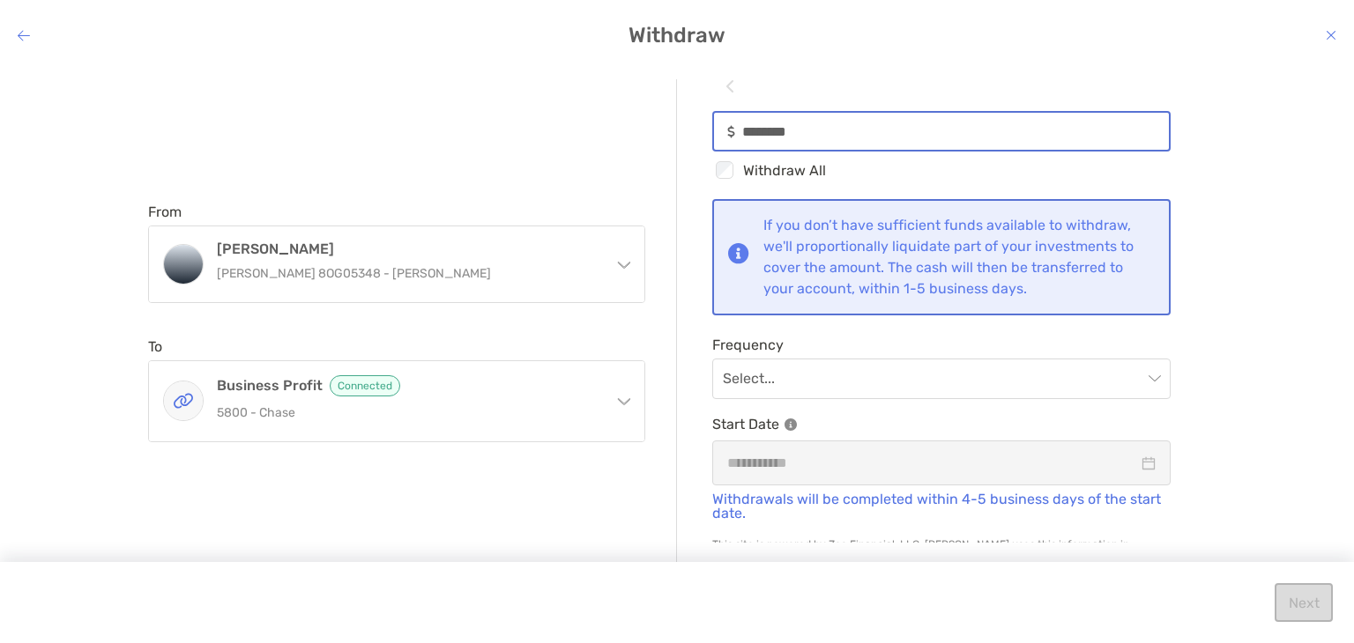
scroll to position [218, 0]
click at [1134, 371] on span "modal" at bounding box center [941, 377] width 437 height 39
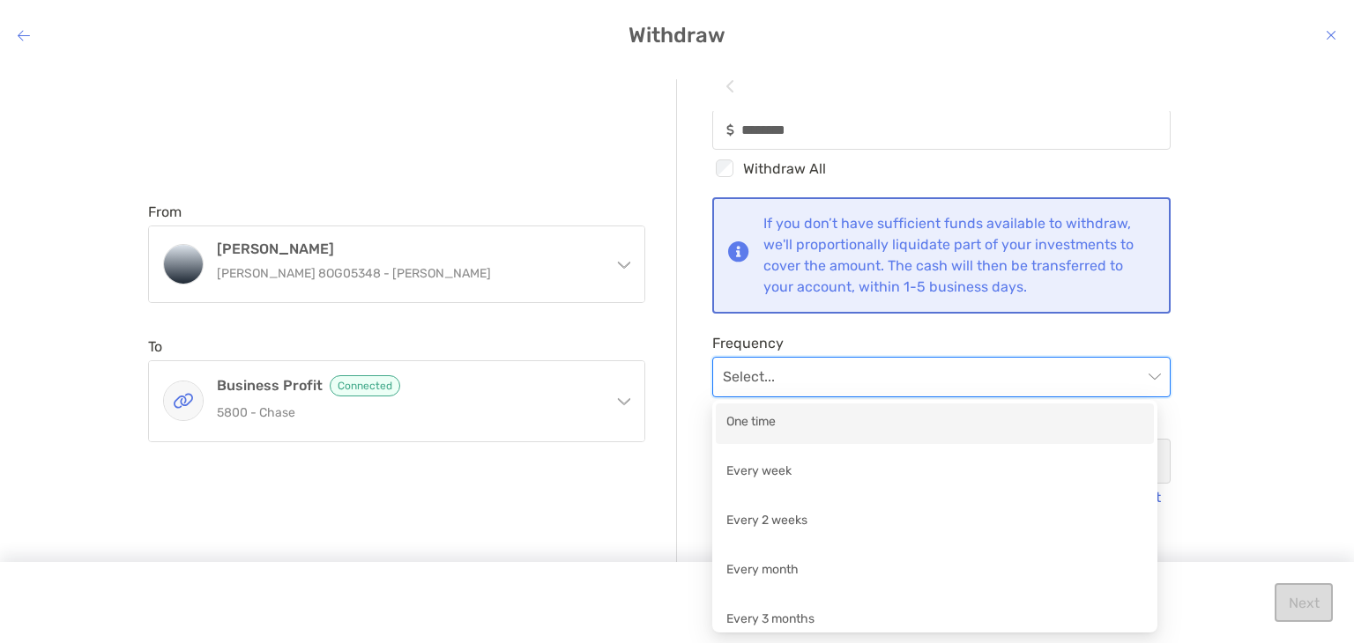
click at [950, 425] on div "One time" at bounding box center [934, 424] width 417 height 22
type input "********"
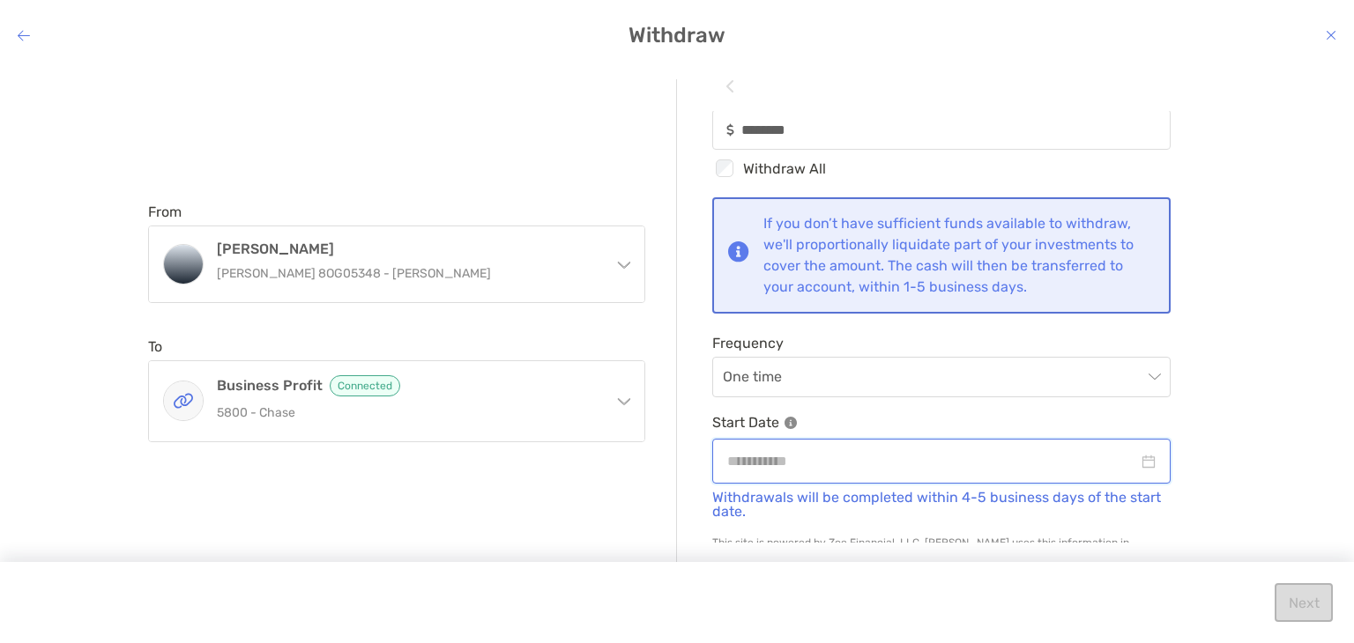
click at [1011, 453] on input "modal" at bounding box center [932, 461] width 411 height 22
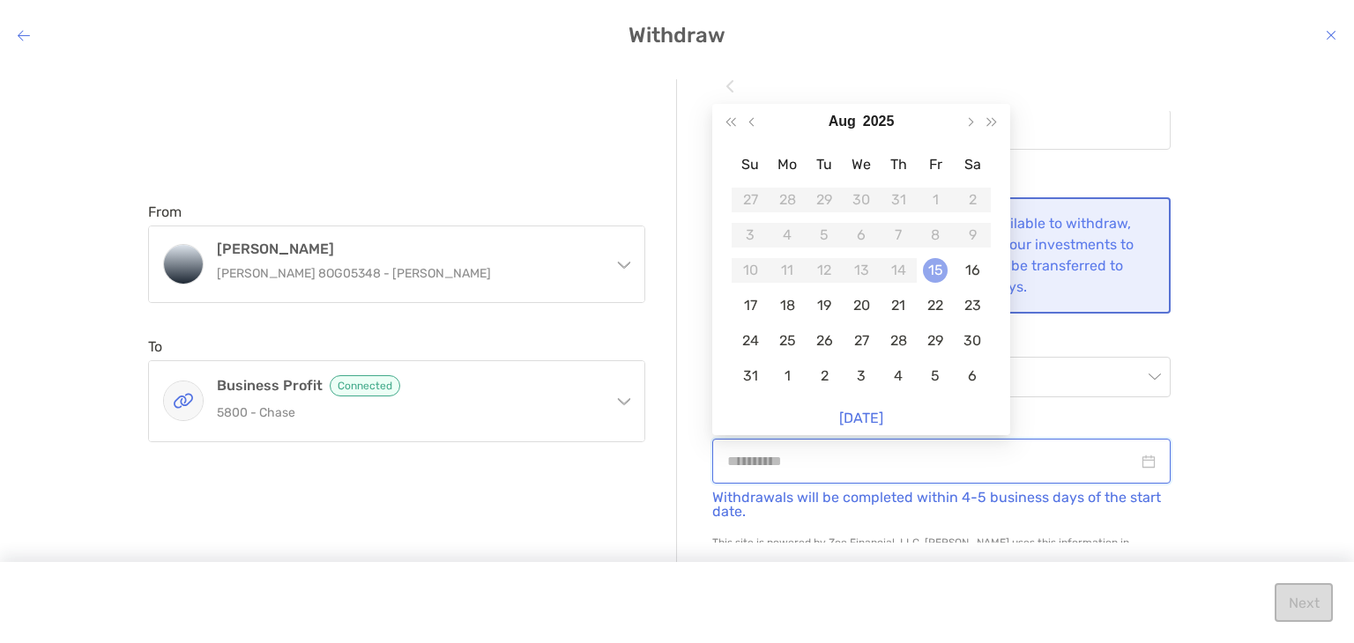
type input "**********"
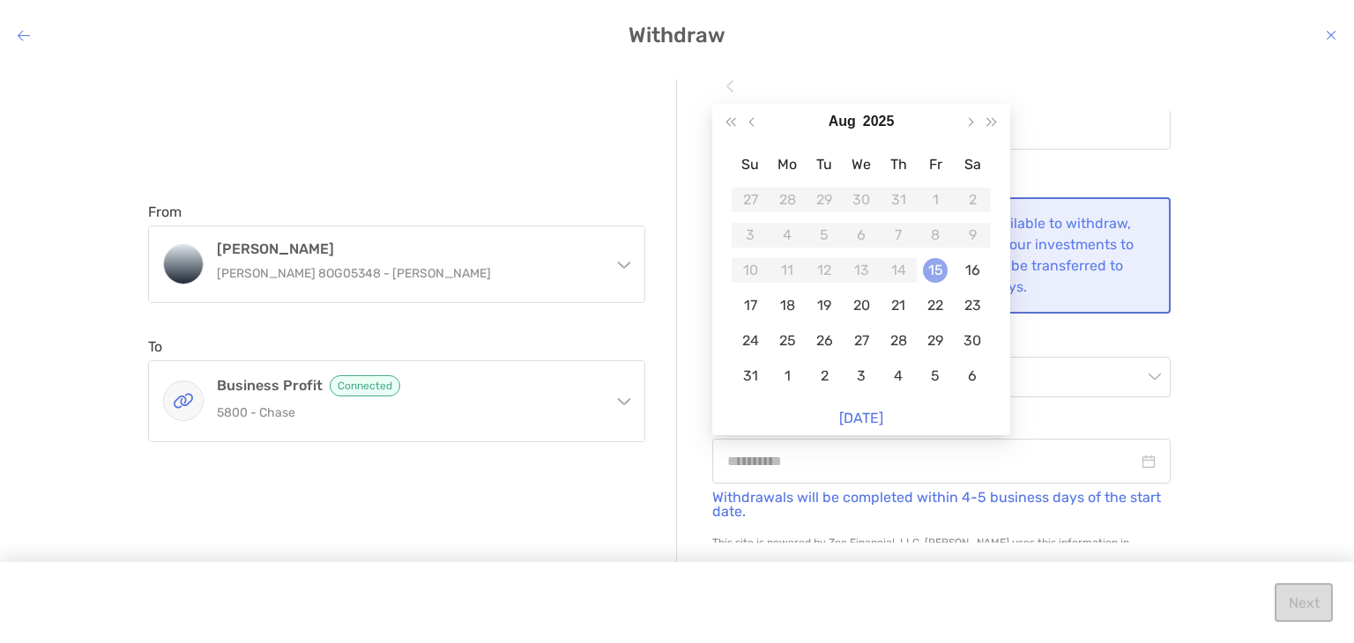
click at [936, 279] on div "15" at bounding box center [935, 270] width 25 height 25
type input "********"
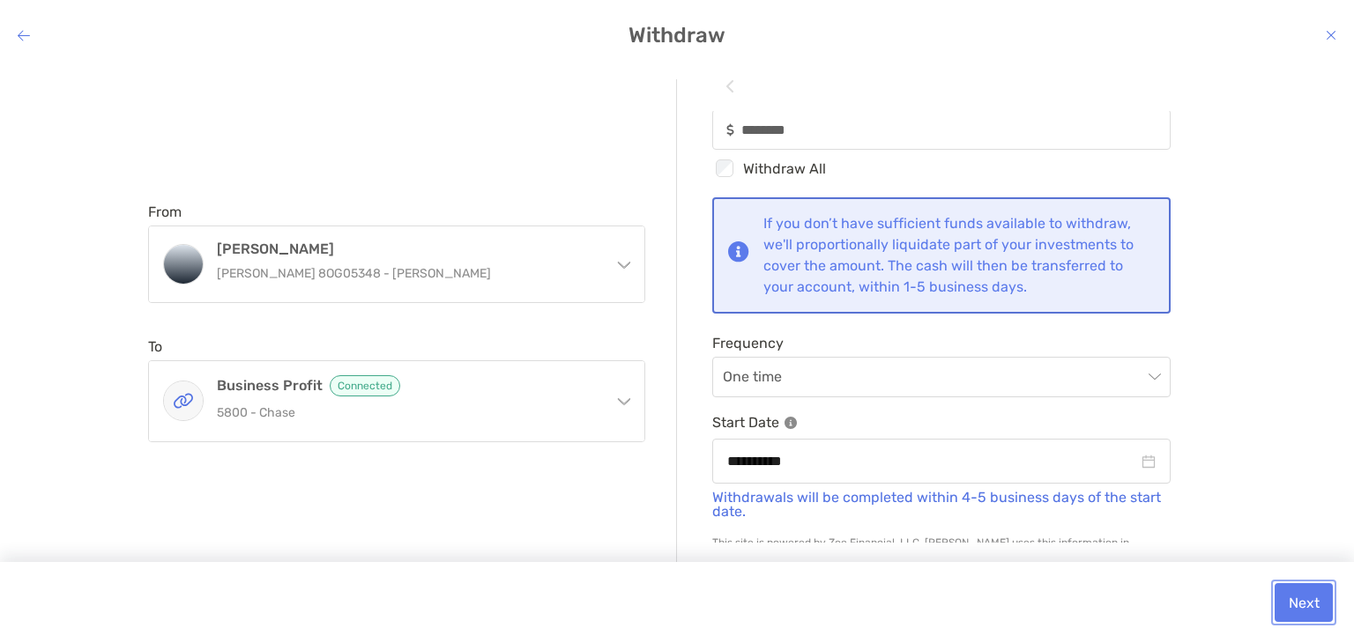
click at [1298, 597] on button "Next" at bounding box center [1304, 603] width 58 height 39
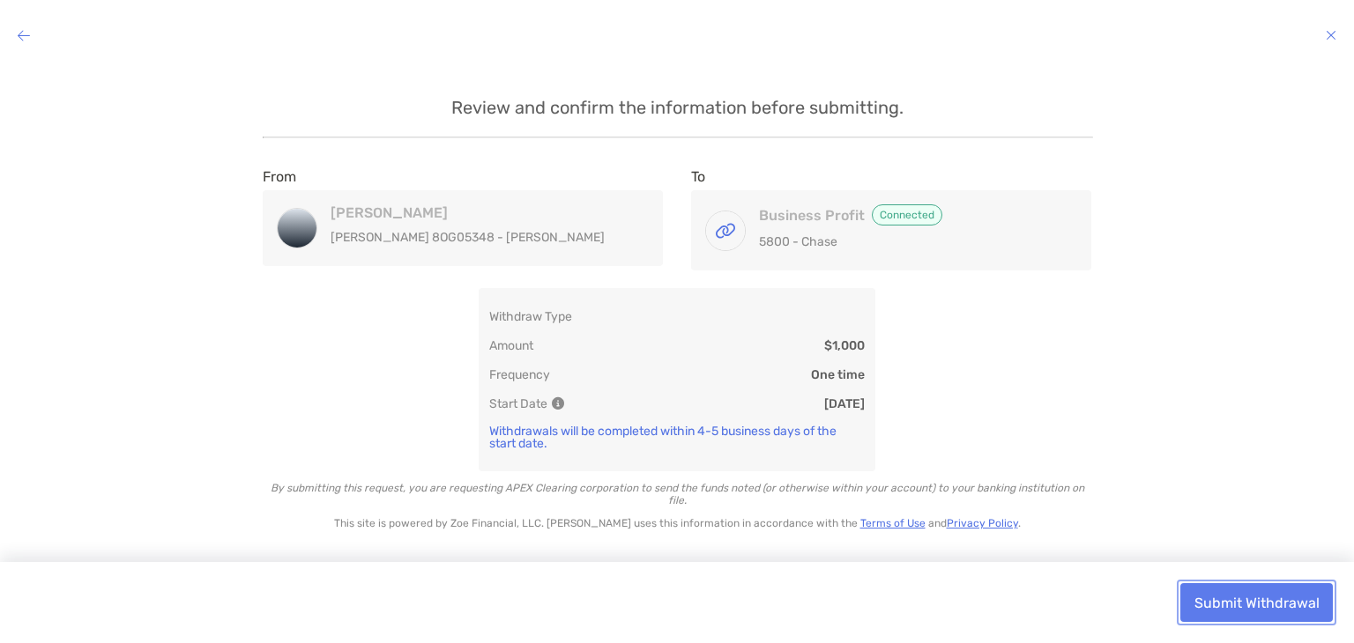
click at [1260, 603] on button "Submit Withdrawal" at bounding box center [1256, 603] width 152 height 39
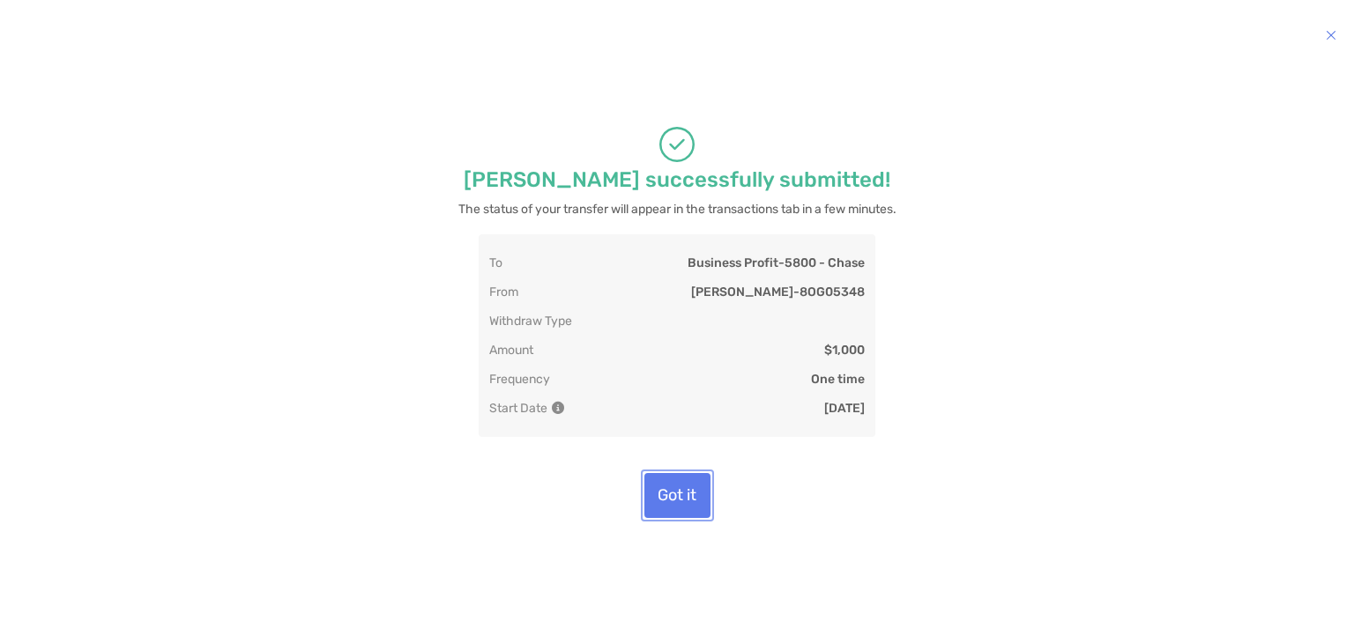
click at [681, 492] on button "Got it" at bounding box center [677, 495] width 66 height 45
